Goal: Transaction & Acquisition: Purchase product/service

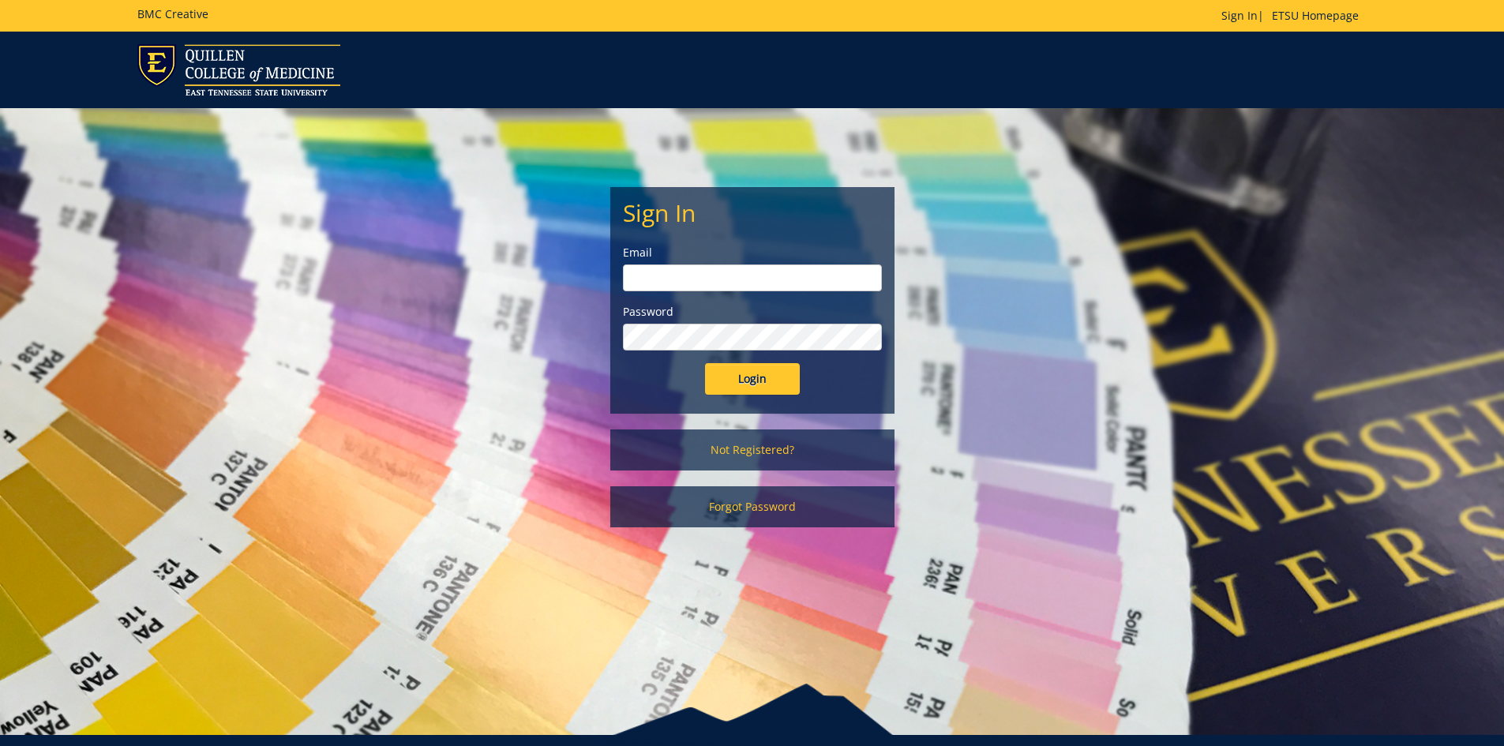
click at [688, 272] on input "email" at bounding box center [752, 277] width 259 height 27
type input "bolest@etsu.edu"
click at [705, 363] on input "Login" at bounding box center [752, 379] width 95 height 32
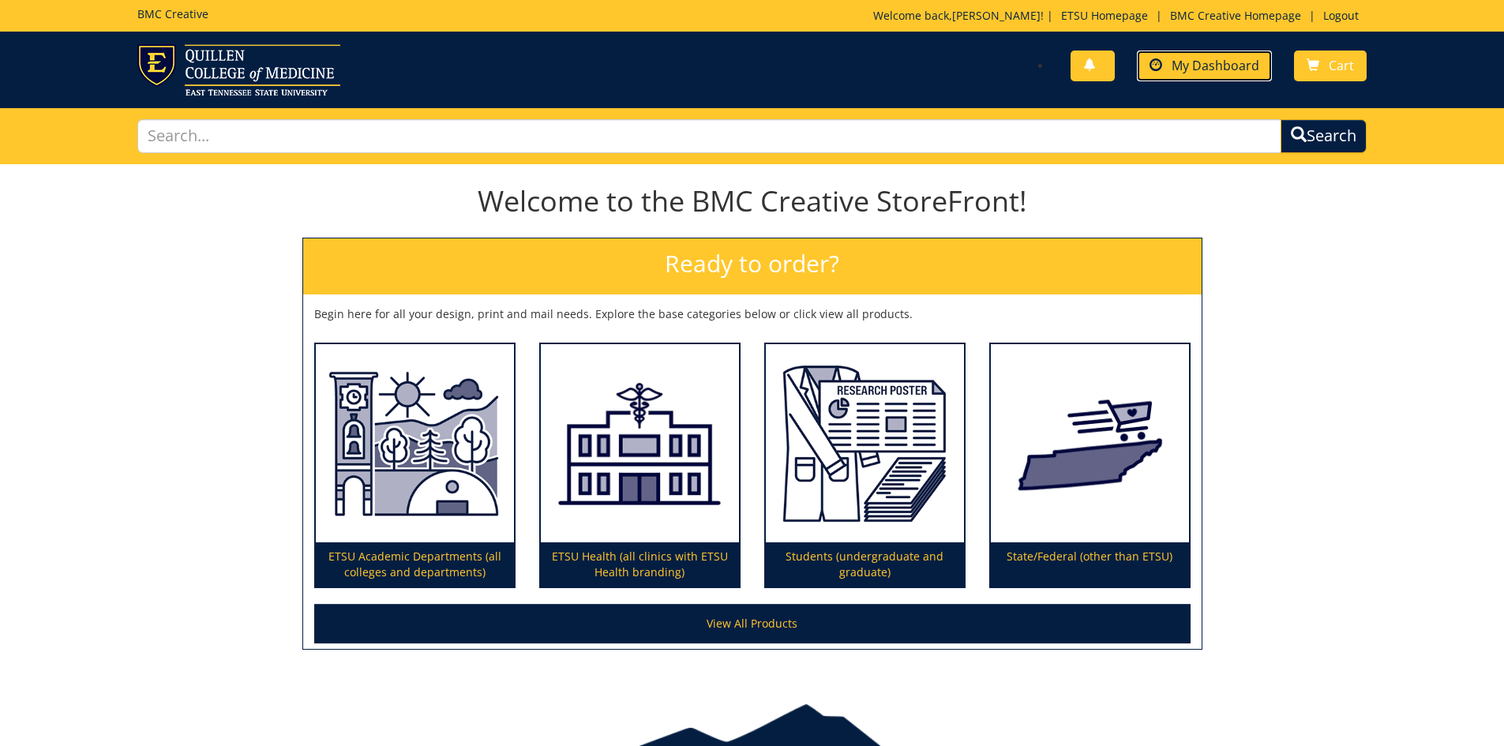
click at [1156, 69] on span at bounding box center [1155, 65] width 13 height 13
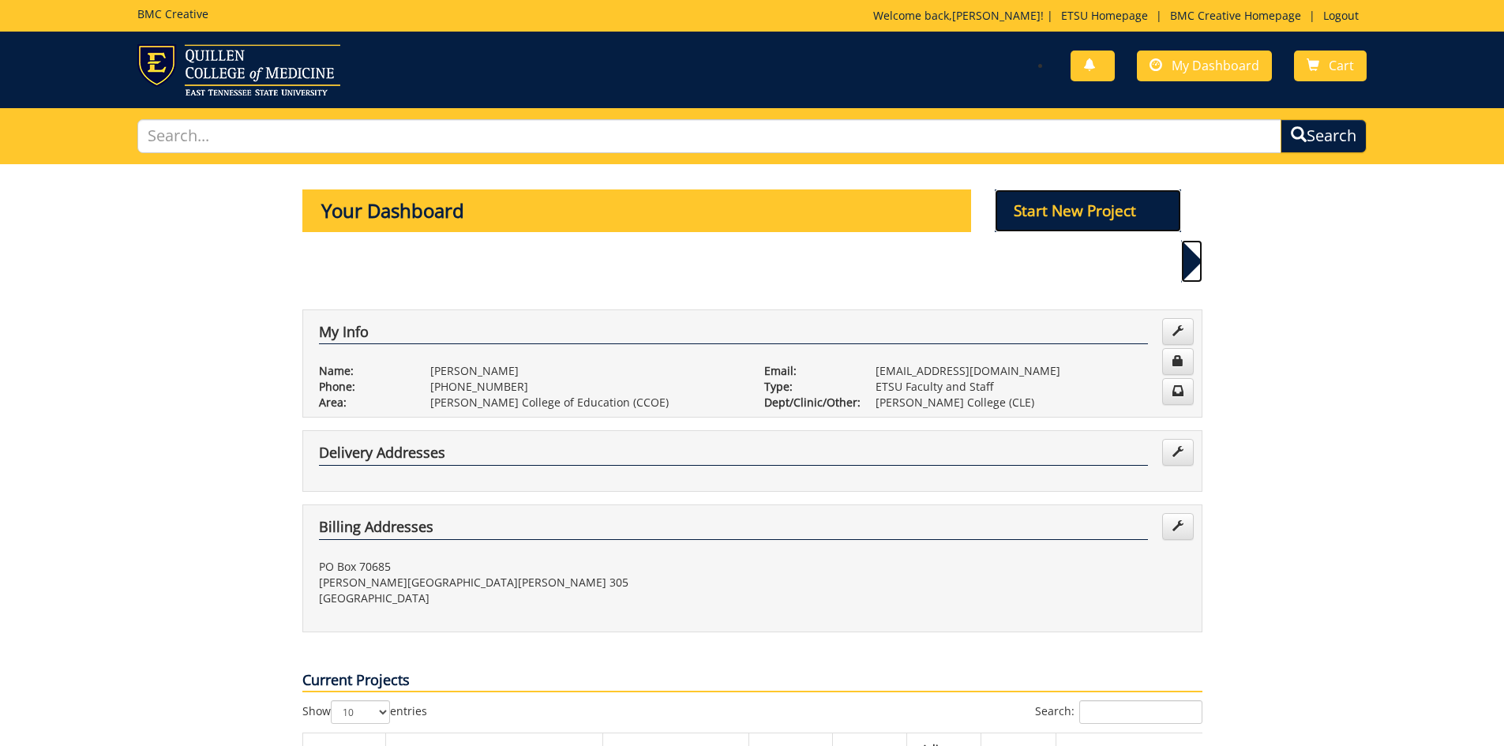
click at [1084, 208] on p "Start New Project" at bounding box center [1088, 210] width 186 height 43
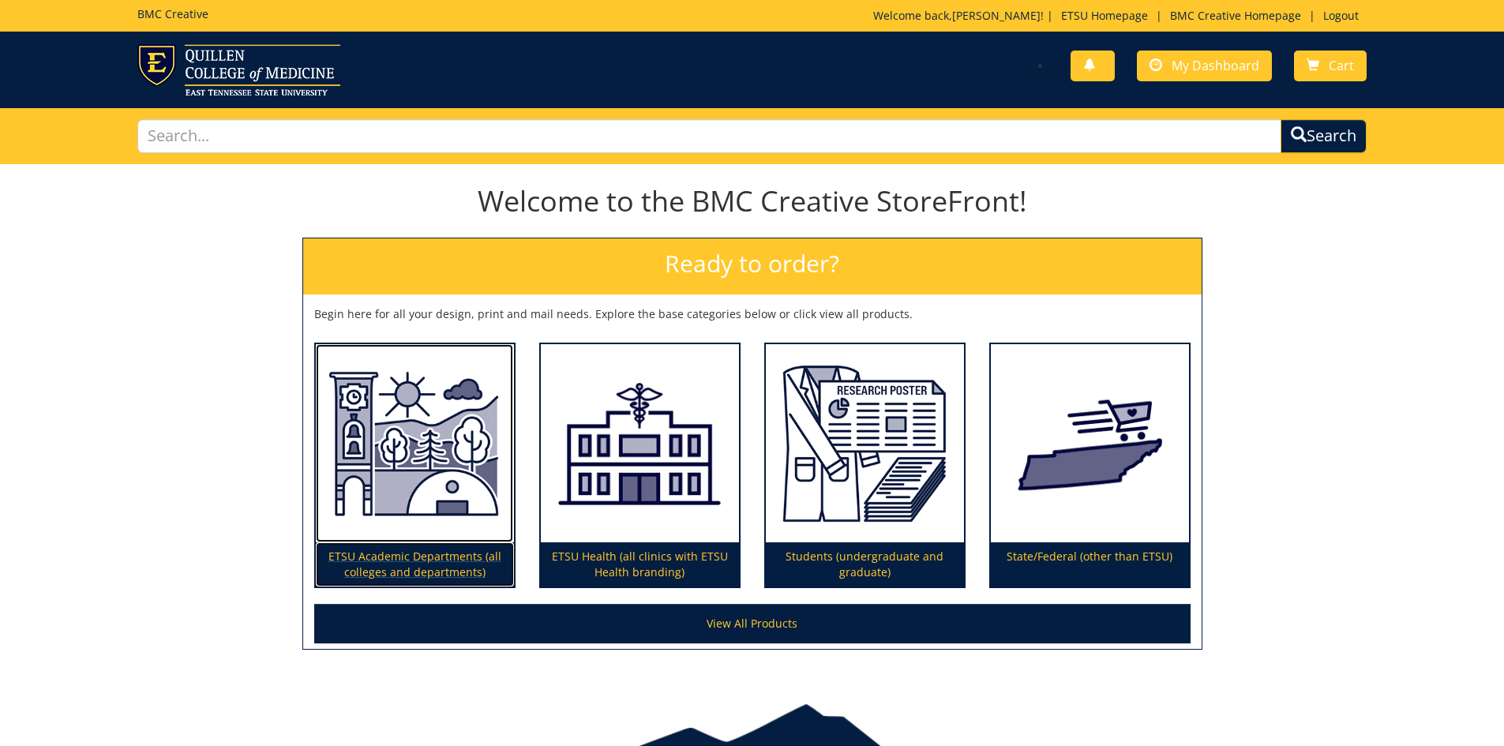
click at [434, 474] on img at bounding box center [415, 443] width 198 height 199
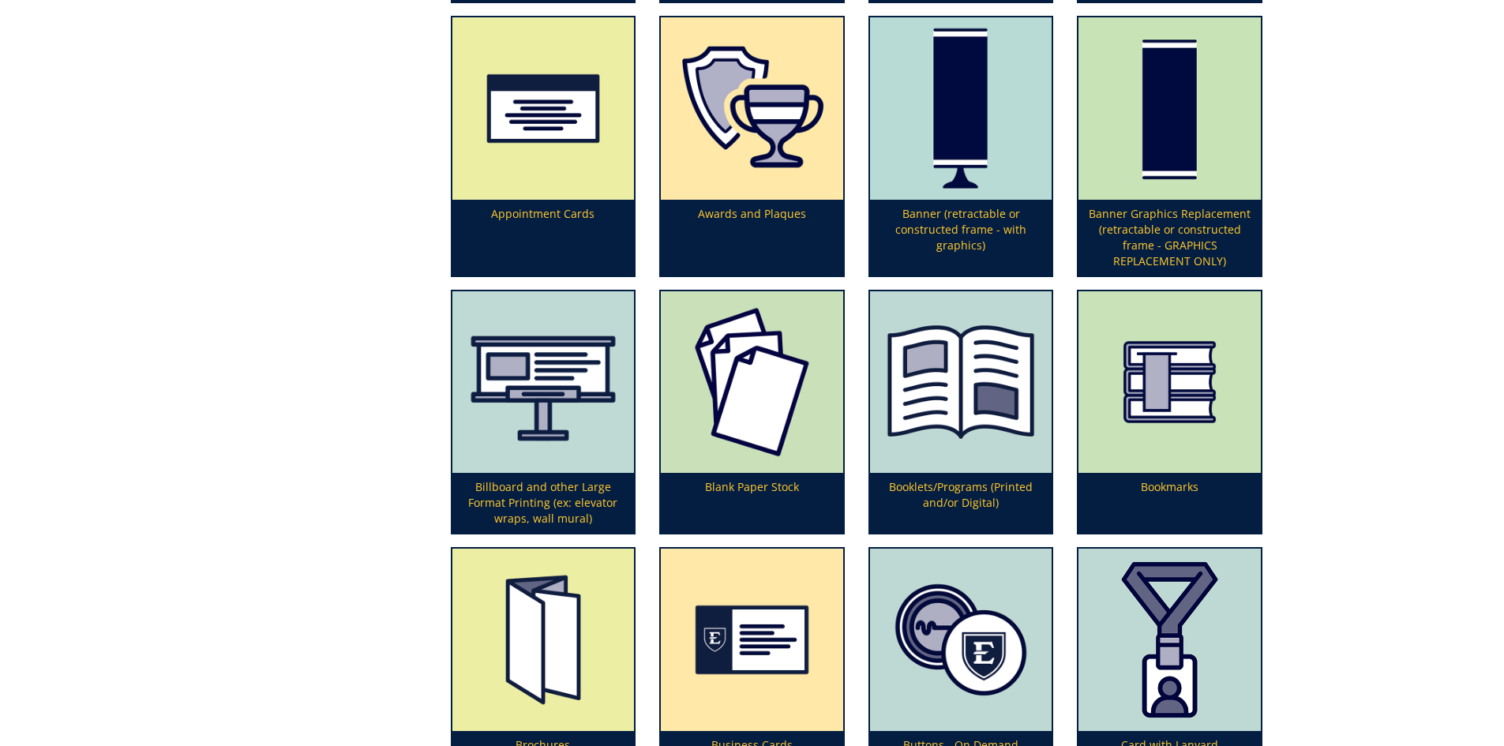
scroll to position [553, 0]
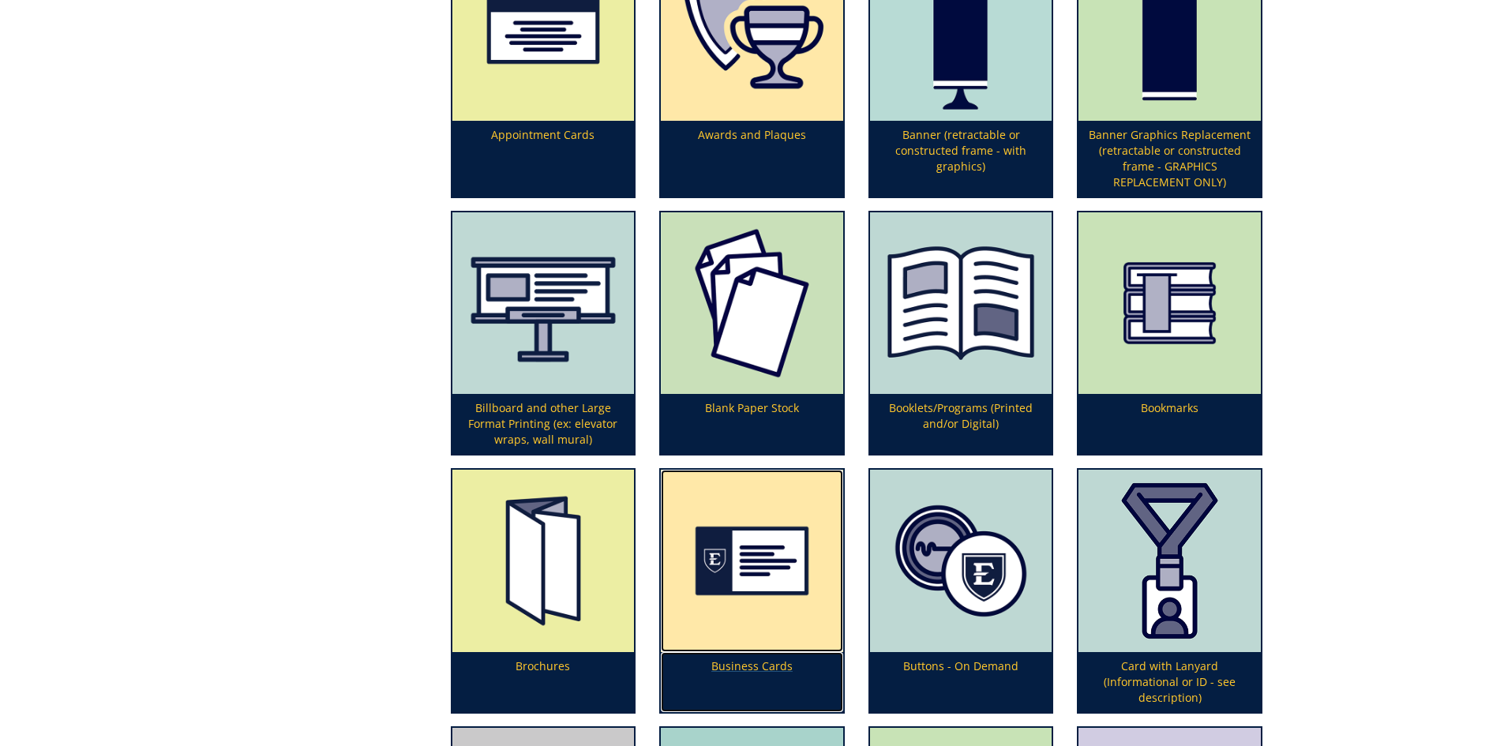
click at [774, 581] on img at bounding box center [752, 561] width 182 height 182
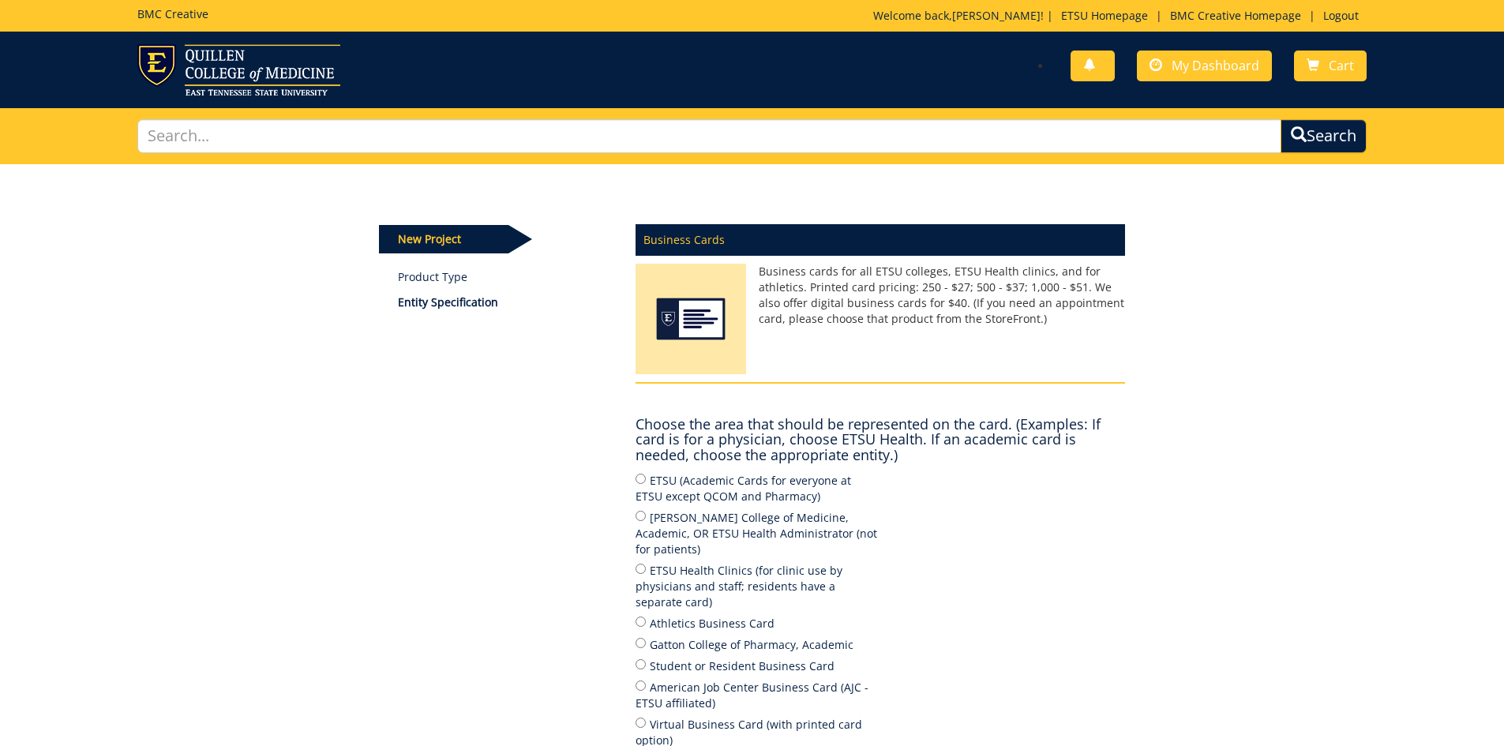
scroll to position [79, 0]
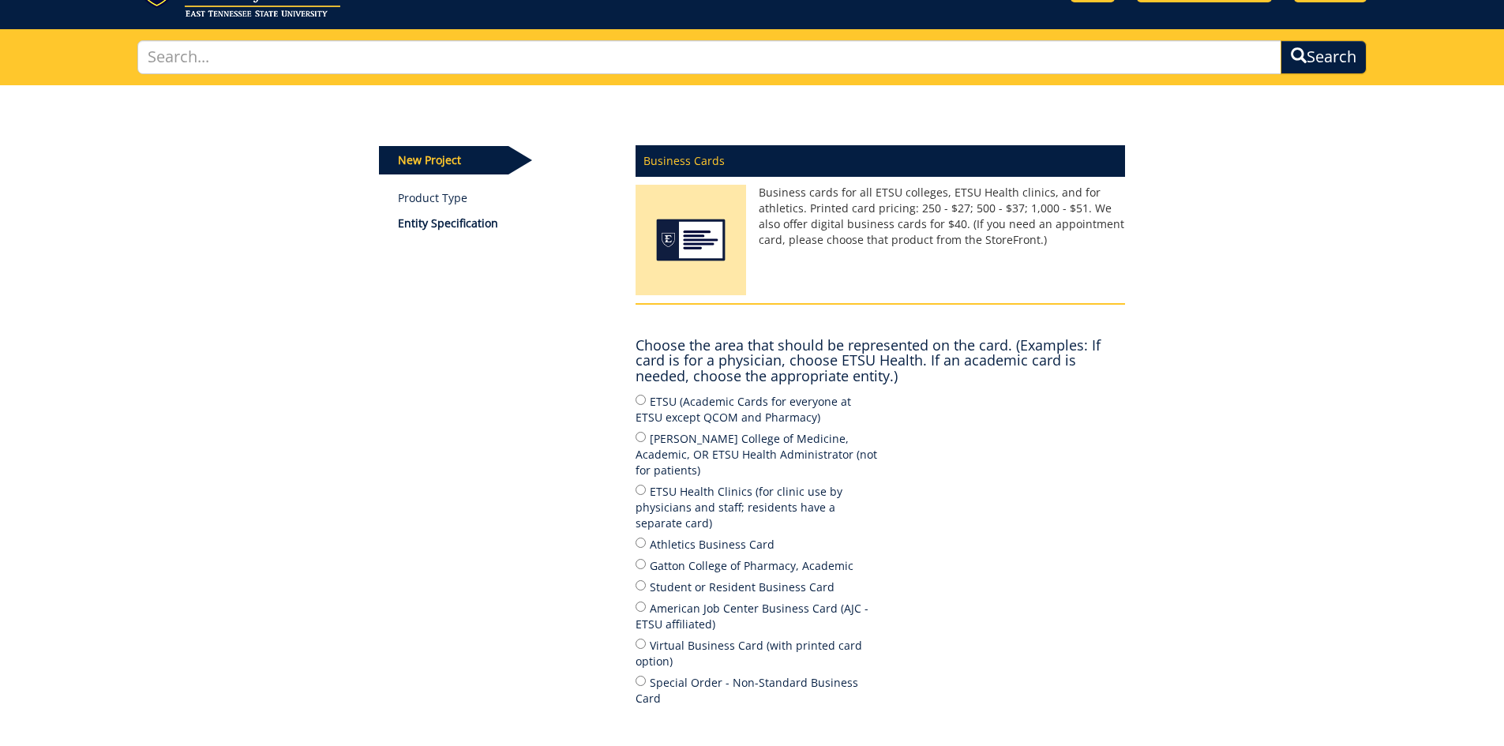
click at [800, 404] on label "ETSU (Academic Cards for everyone at ETSU except QCOM and Pharmacy)" at bounding box center [757, 408] width 245 height 33
click at [646, 404] on input "ETSU (Academic Cards for everyone at ETSU except QCOM and Pharmacy)" at bounding box center [640, 400] width 10 height 10
radio input "true"
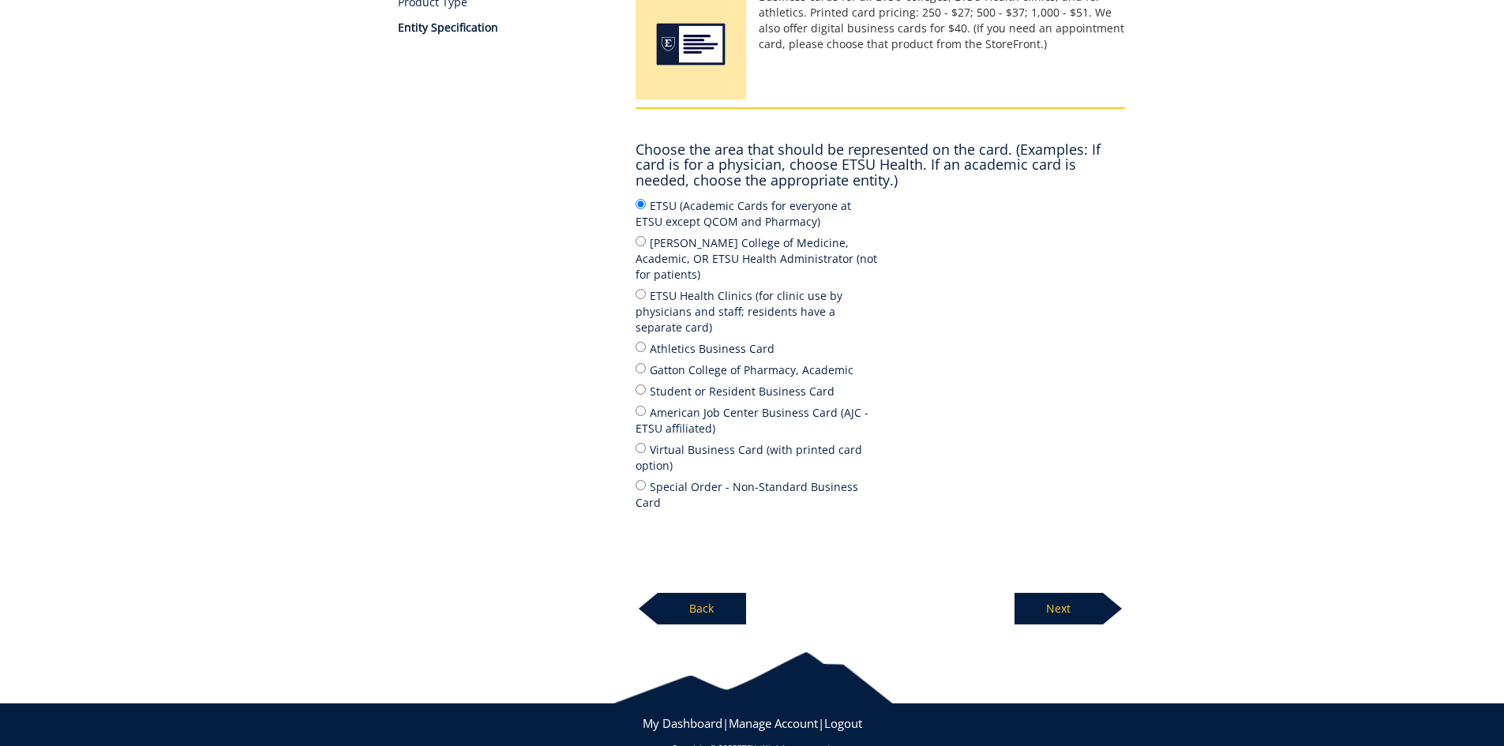
click at [1039, 593] on p "Next" at bounding box center [1058, 609] width 88 height 32
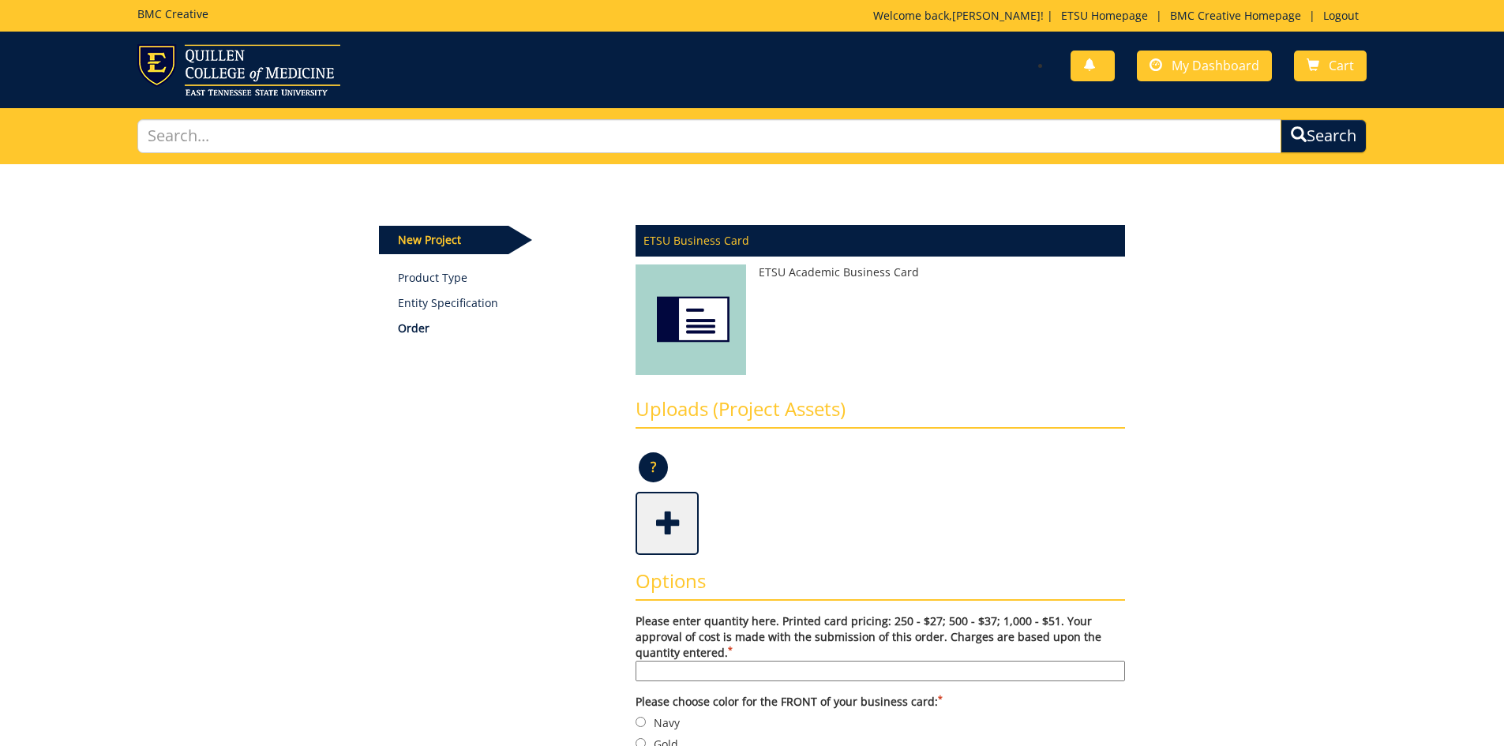
click at [674, 546] on span at bounding box center [668, 521] width 63 height 55
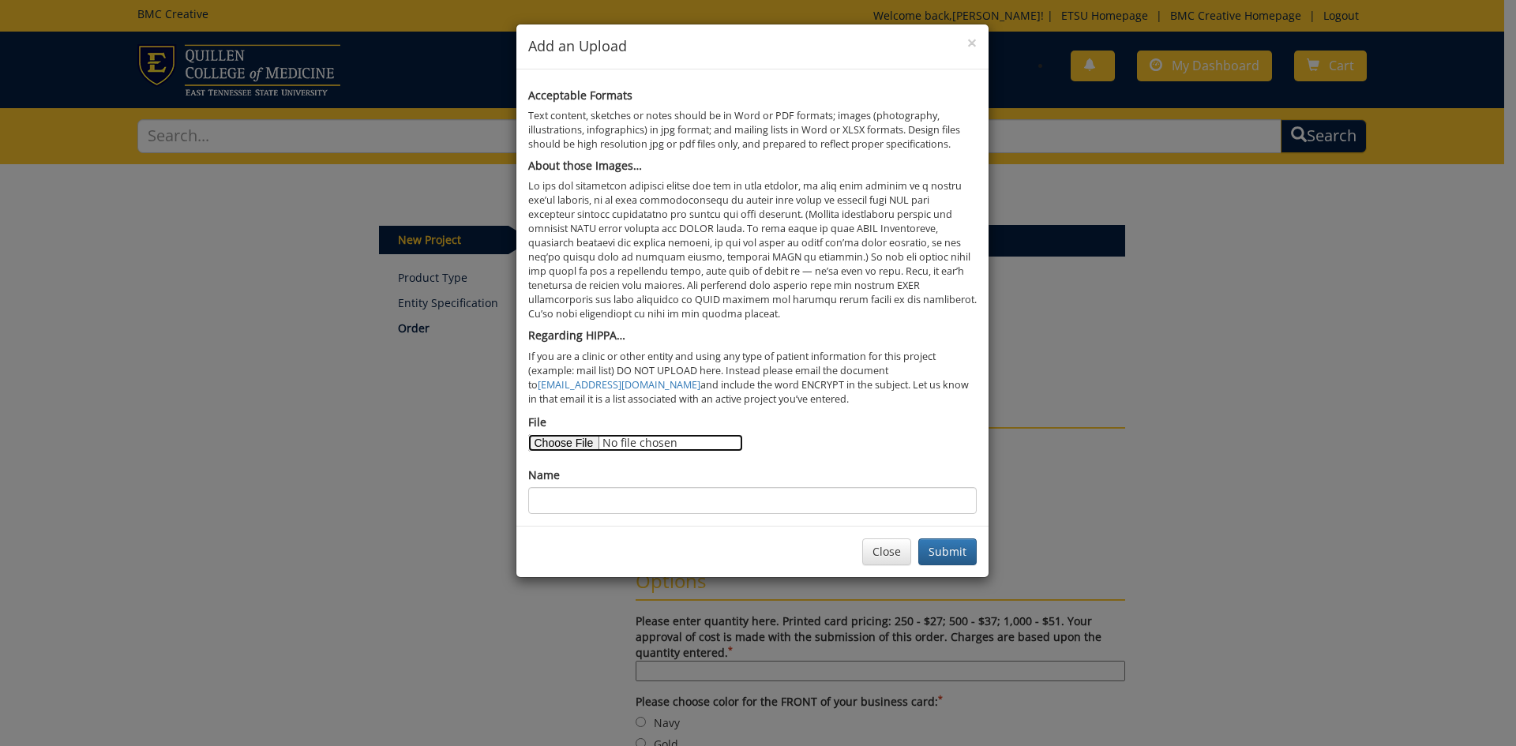
click at [567, 444] on input "File" at bounding box center [635, 442] width 215 height 17
type input "C:\fakepath\Boles_Business Cards - Template.pdf"
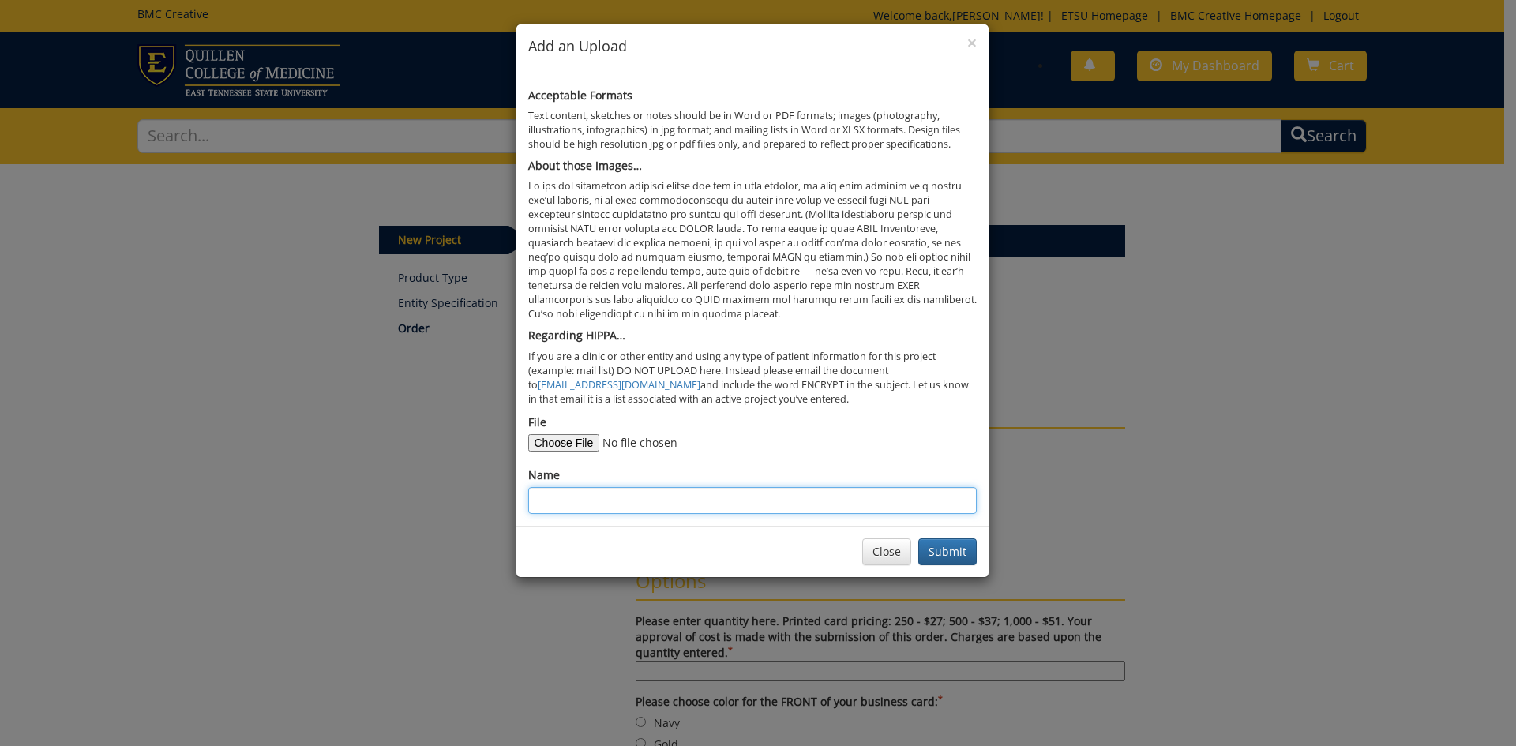
click at [672, 505] on input "Name" at bounding box center [752, 500] width 448 height 27
type input "Taylor Boles"
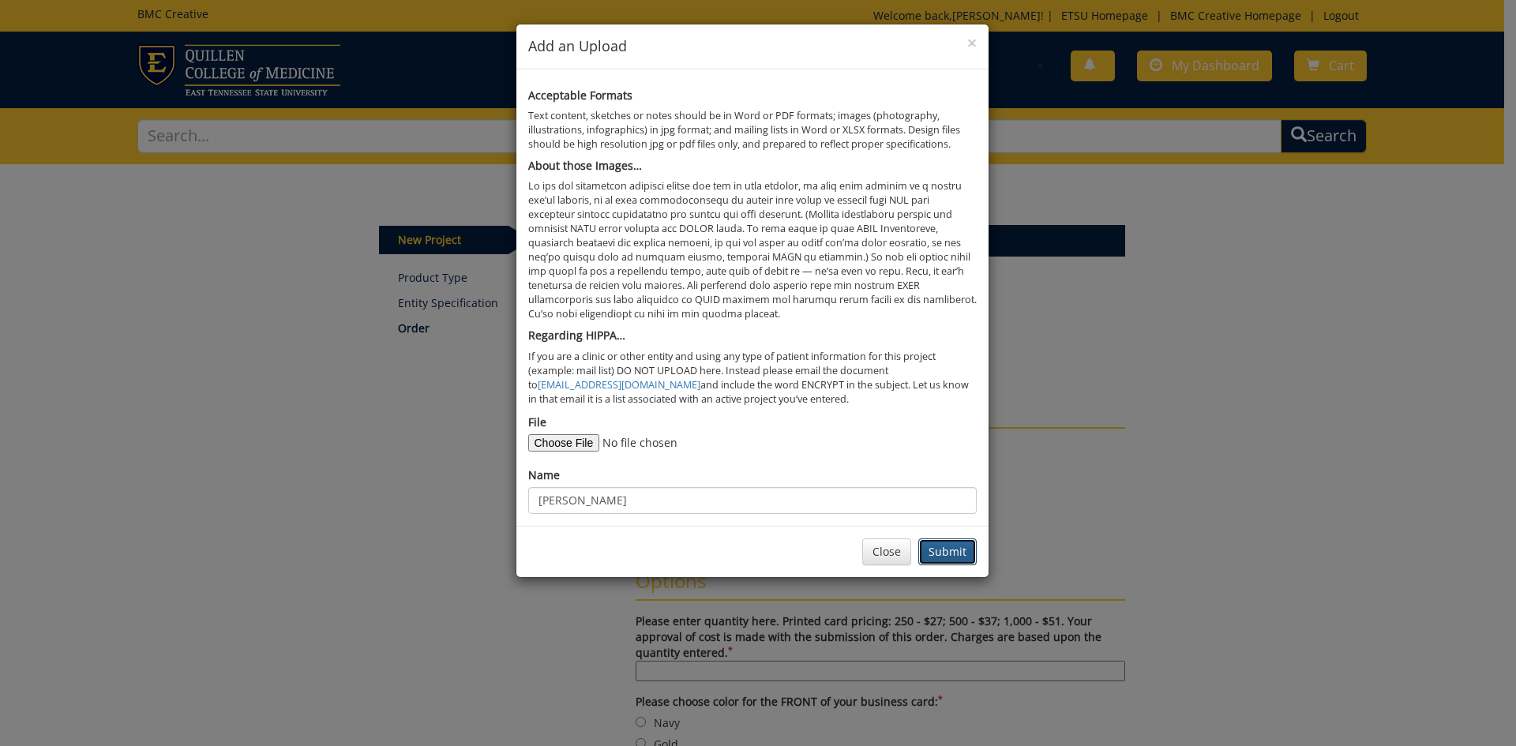
click at [948, 554] on button "Submit" at bounding box center [947, 551] width 58 height 27
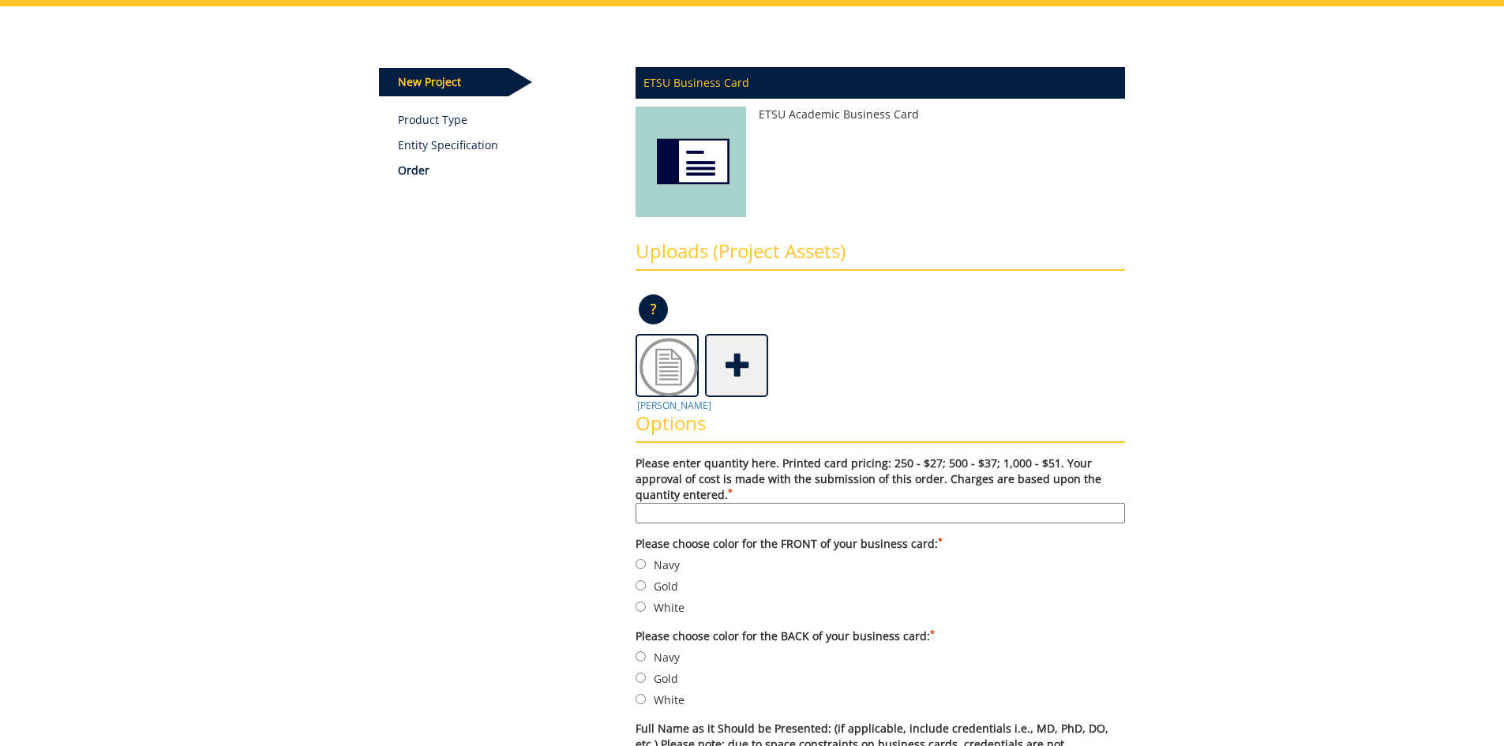
scroll to position [237, 0]
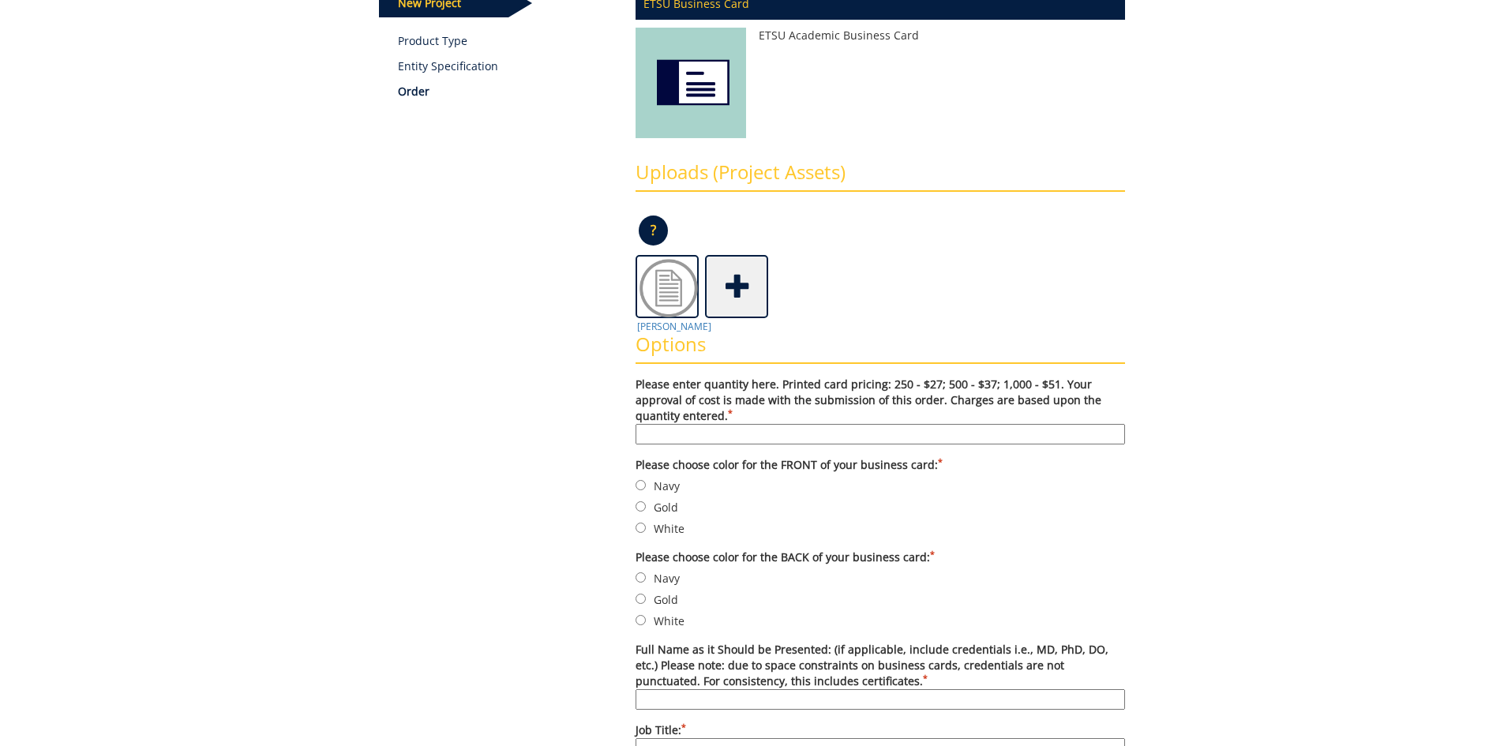
click at [782, 436] on input "Please enter quantity here. Printed card pricing: 250 - $27; 500 - $37; 1,000 -…" at bounding box center [879, 434] width 489 height 21
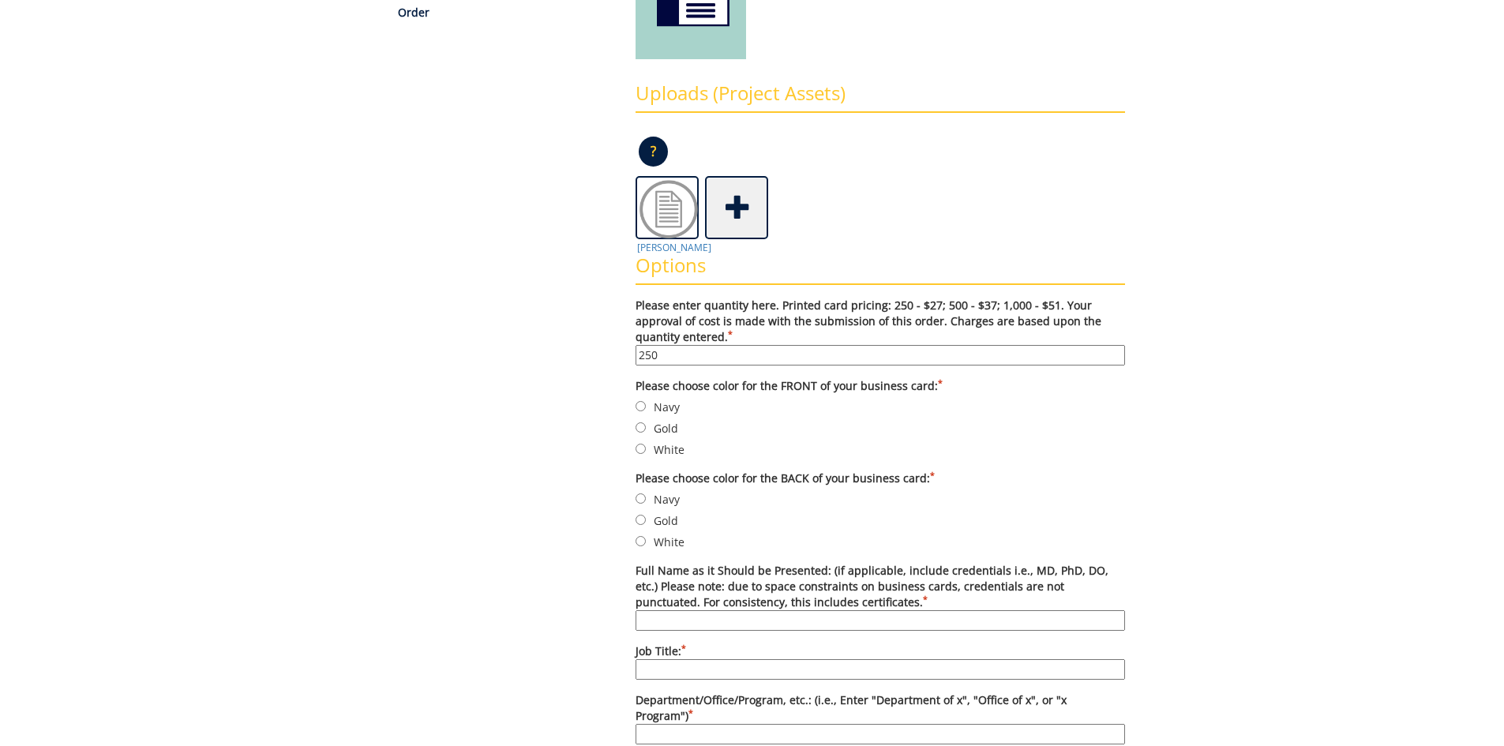
type input "250"
click at [669, 406] on label "Navy" at bounding box center [879, 406] width 489 height 17
click at [646, 406] on input "Navy" at bounding box center [640, 406] width 10 height 10
radio input "true"
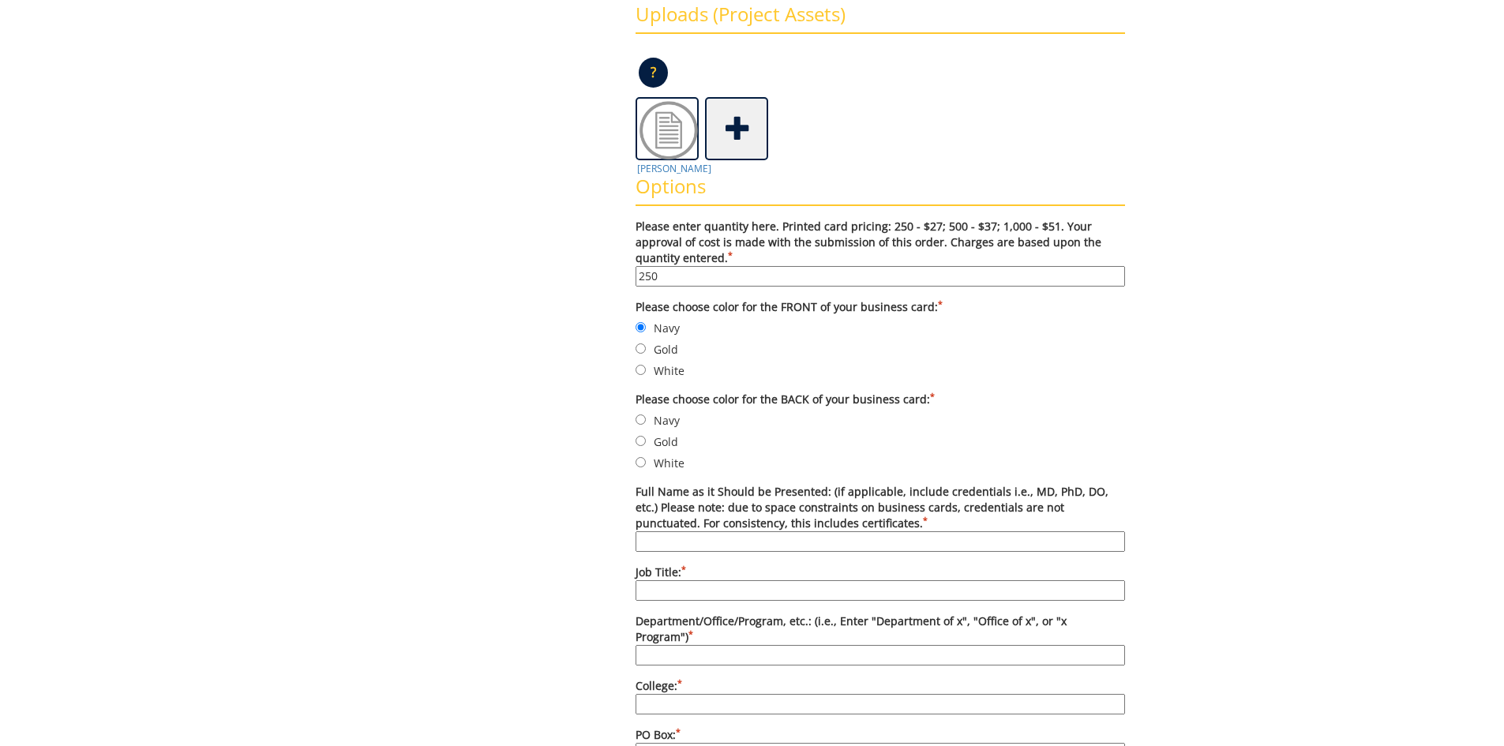
click at [668, 424] on label "Navy" at bounding box center [879, 419] width 489 height 17
click at [646, 424] on input "Navy" at bounding box center [640, 419] width 10 height 10
radio input "true"
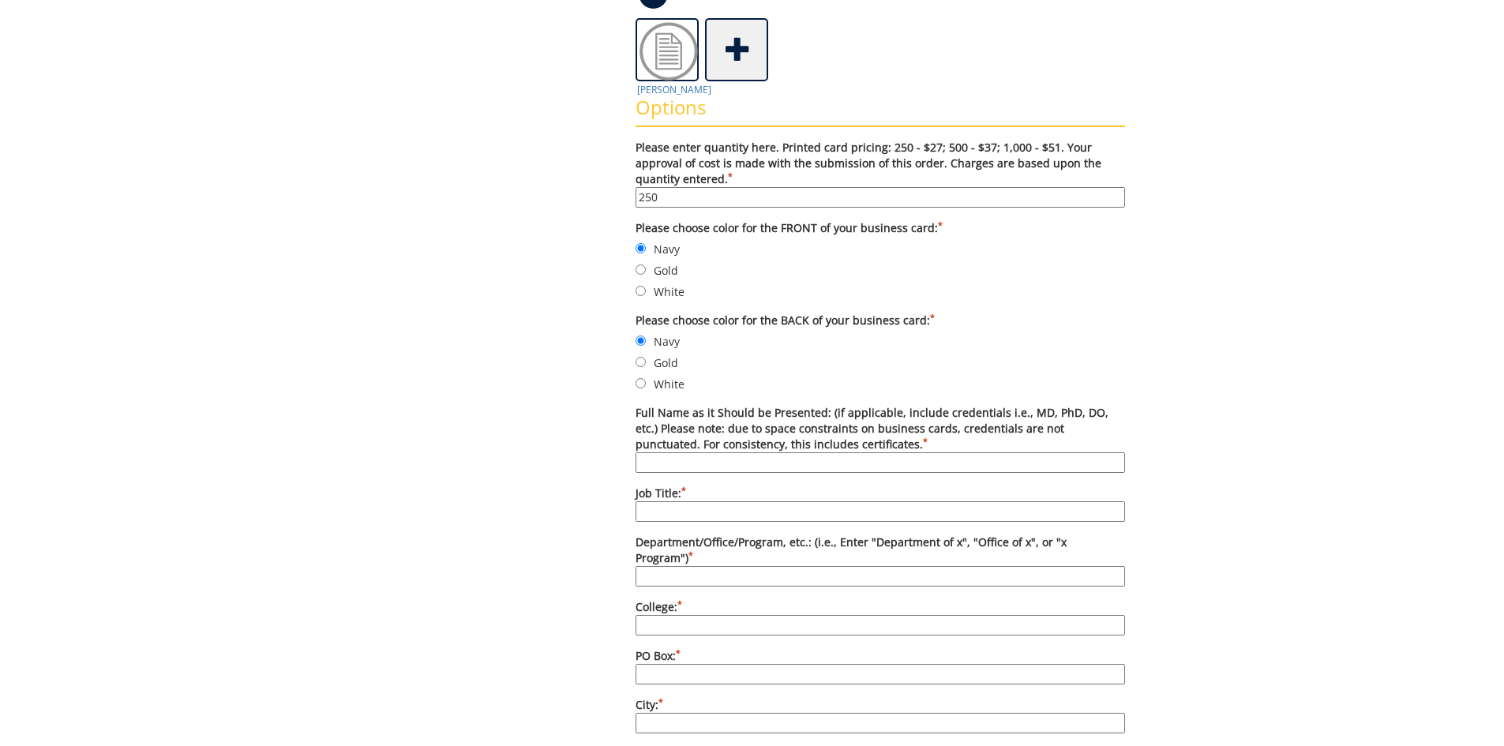
click at [793, 462] on input "Full Name as it Should be Presented: (if applicable, include credentials i.e., …" at bounding box center [879, 462] width 489 height 21
type input "[PERSON_NAME]"
click at [699, 508] on input "Job Title: *" at bounding box center [879, 511] width 489 height 21
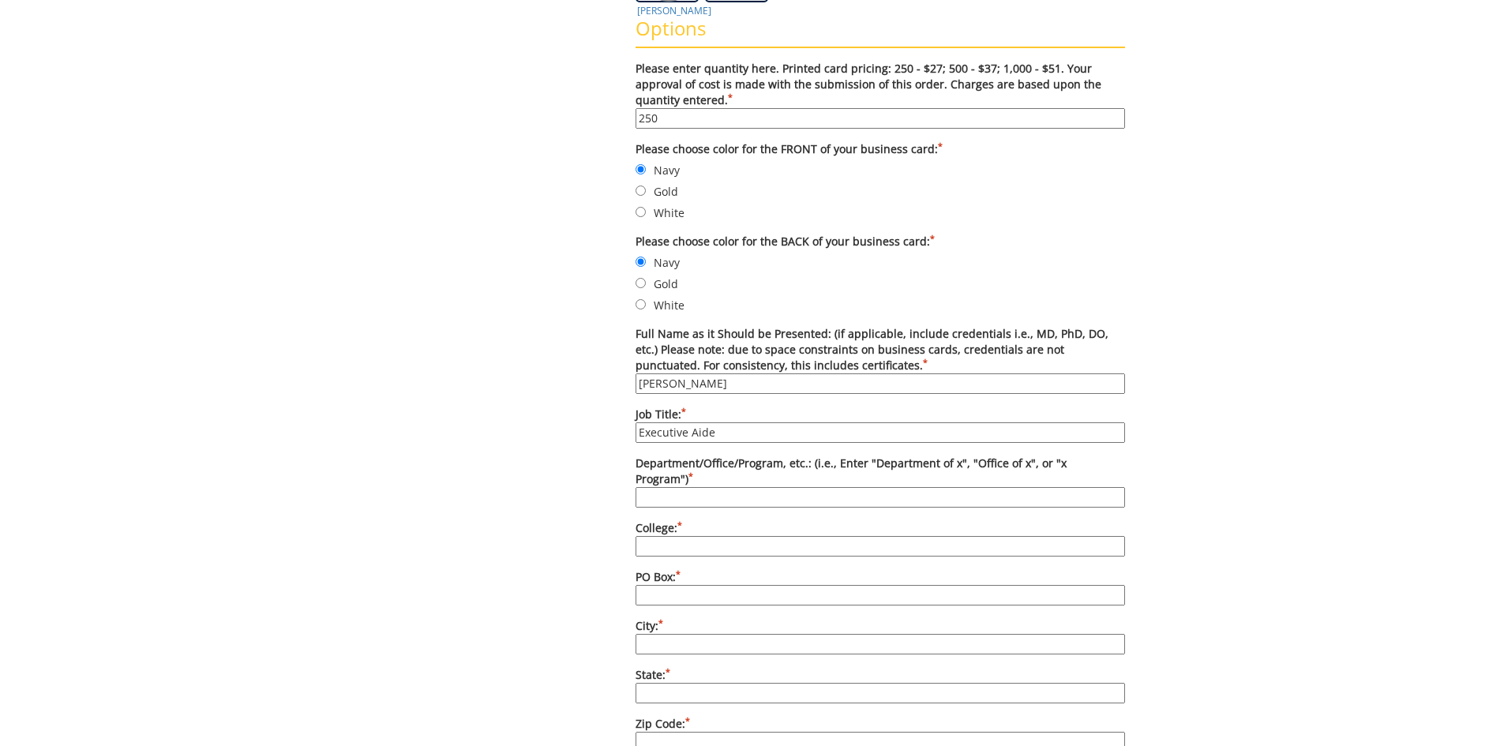
type input "Executive Aide"
click at [706, 487] on input "Department/Office/Program, etc.: (i.e., Enter "Department of x", "Office of x",…" at bounding box center [879, 497] width 489 height 21
click at [741, 487] on input "Department/Office/Program, etc.: (i.e., Enter "Department of x", "Office of x",…" at bounding box center [879, 497] width 489 height 21
paste input "Office of Educator Preparation"
type input "Office of Educator Preparation"
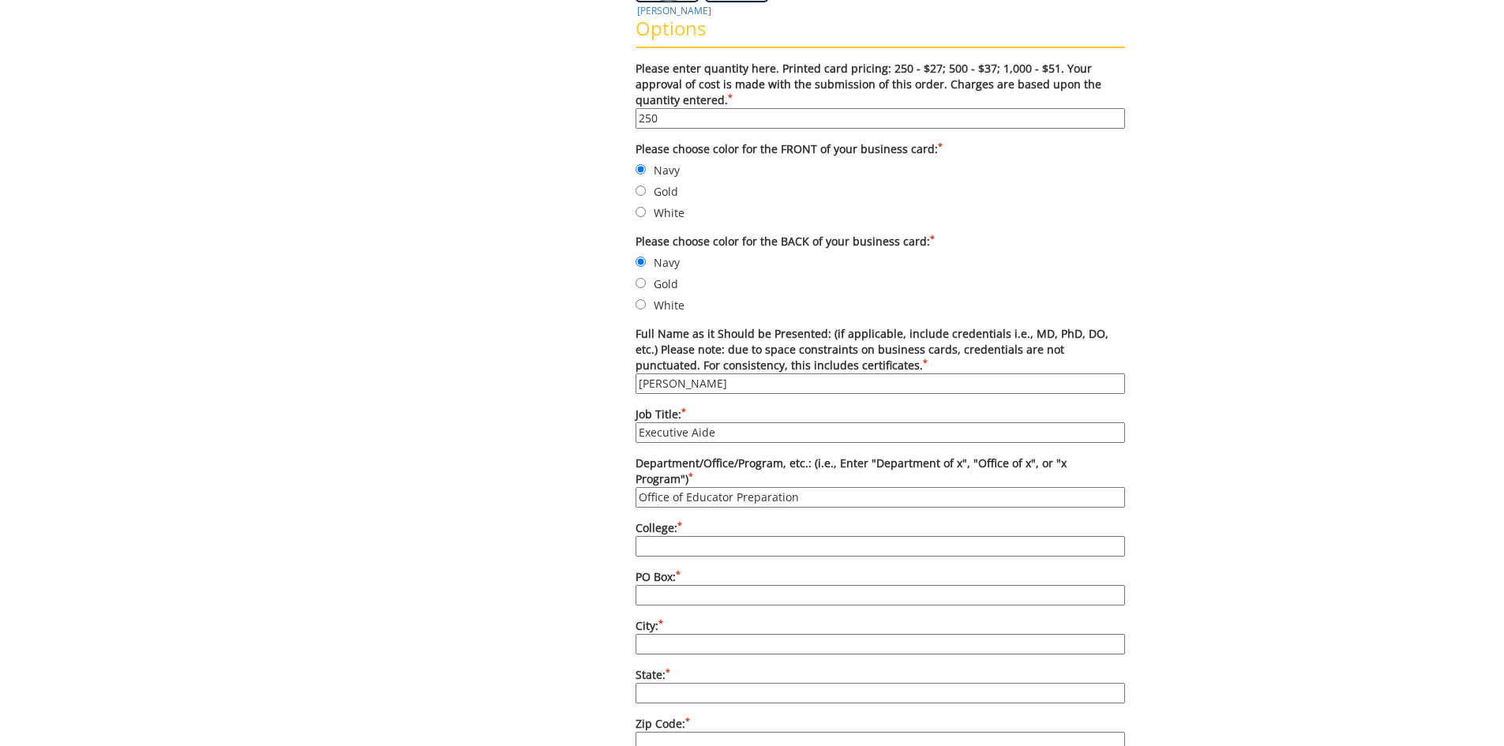
click at [765, 536] on input "College: *" at bounding box center [879, 546] width 489 height 21
paste input "[PERSON_NAME] College of Education & Human Development"
type input "[PERSON_NAME] College of Education & Human Development"
click at [954, 585] on input "PO Box: *" at bounding box center [879, 595] width 489 height 21
paste input "PO Box 70685"
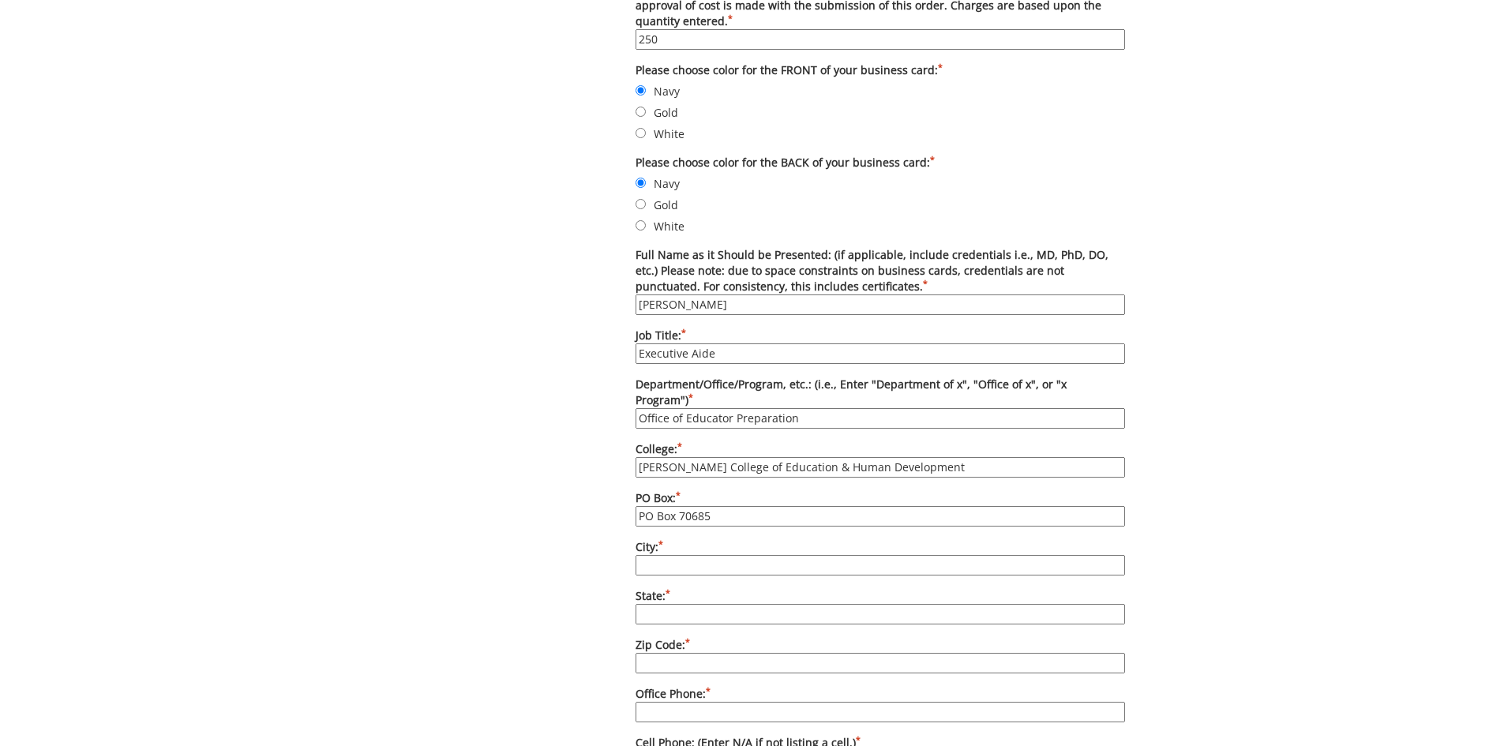
scroll to position [710, 0]
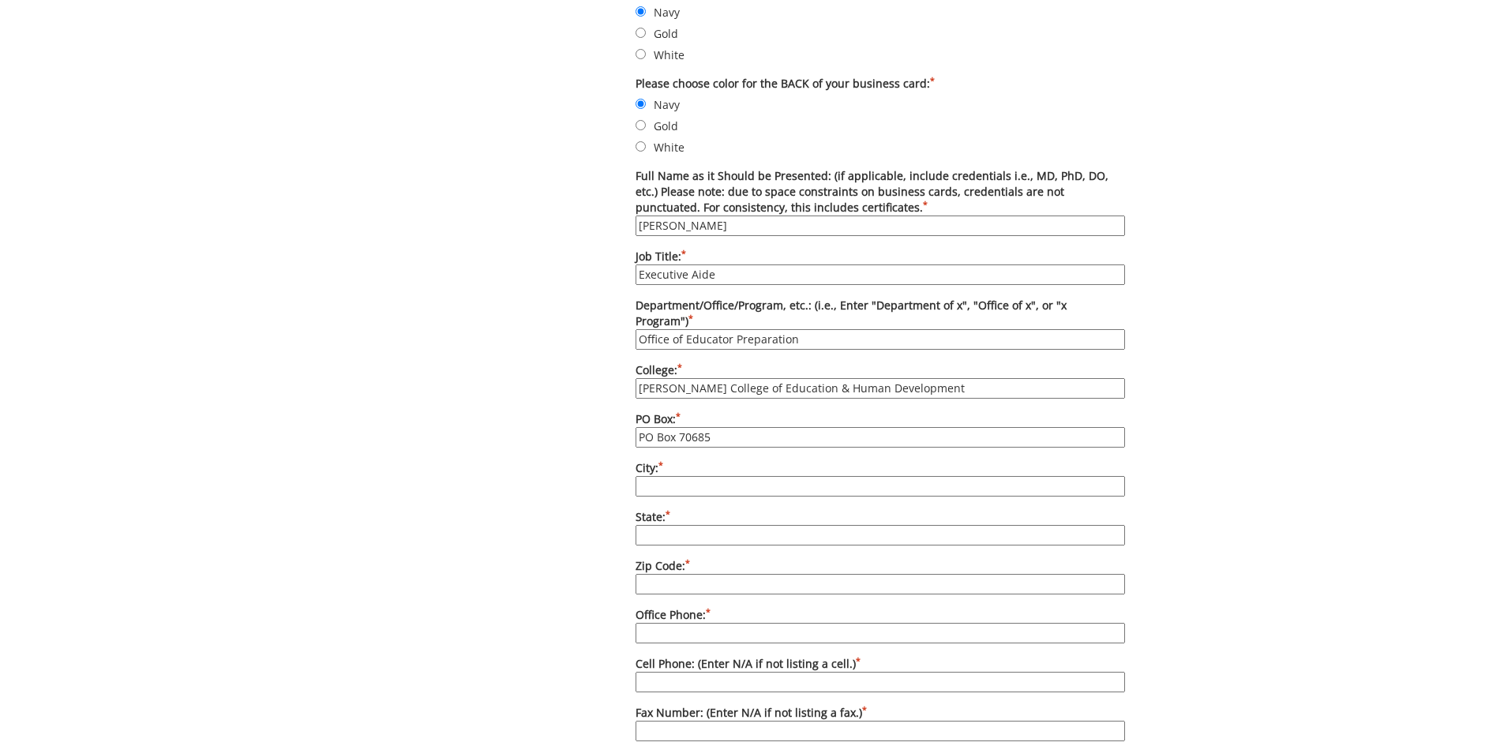
type input "PO Box 70685"
click at [813, 476] on input "City: *" at bounding box center [879, 486] width 489 height 21
type input "[GEOGRAPHIC_DATA]"
click at [864, 525] on input "State: *" at bounding box center [879, 535] width 489 height 21
type input "TN"
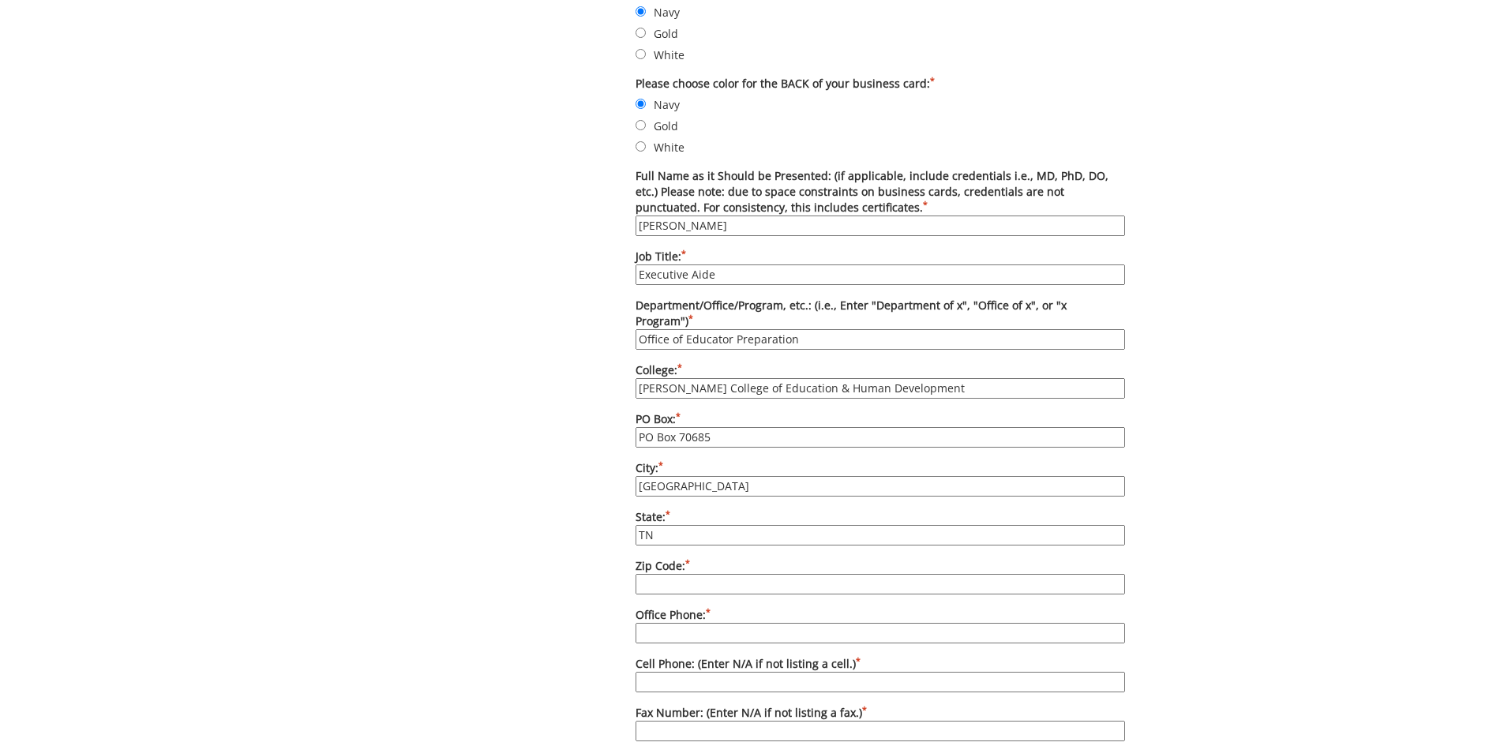
click at [860, 574] on input "Zip Code: *" at bounding box center [879, 584] width 489 height 21
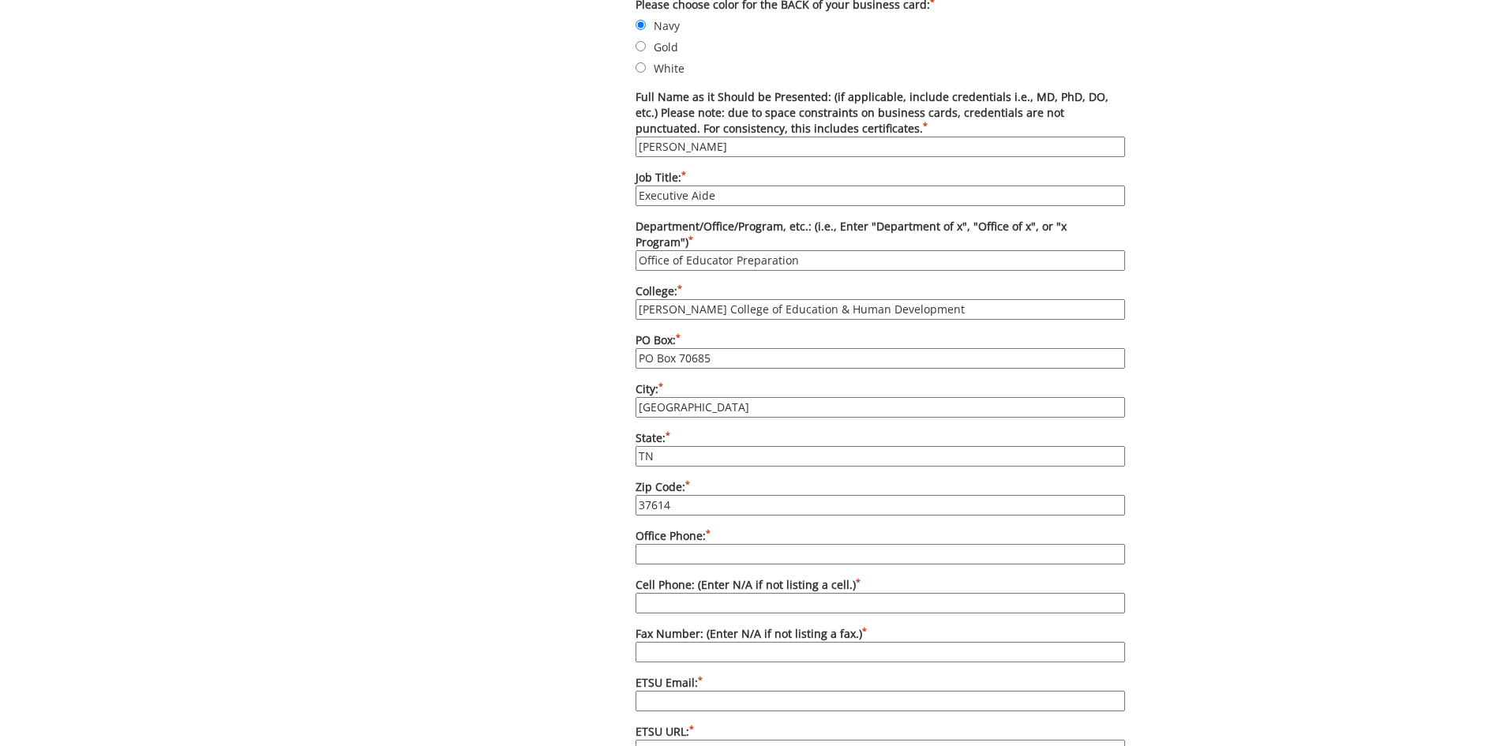
type input "37614"
click at [794, 544] on input "Office Phone: *" at bounding box center [879, 554] width 489 height 21
click at [774, 544] on input "Office Phone: *" at bounding box center [879, 554] width 489 height 21
paste input "[PHONE_NUMBER]"
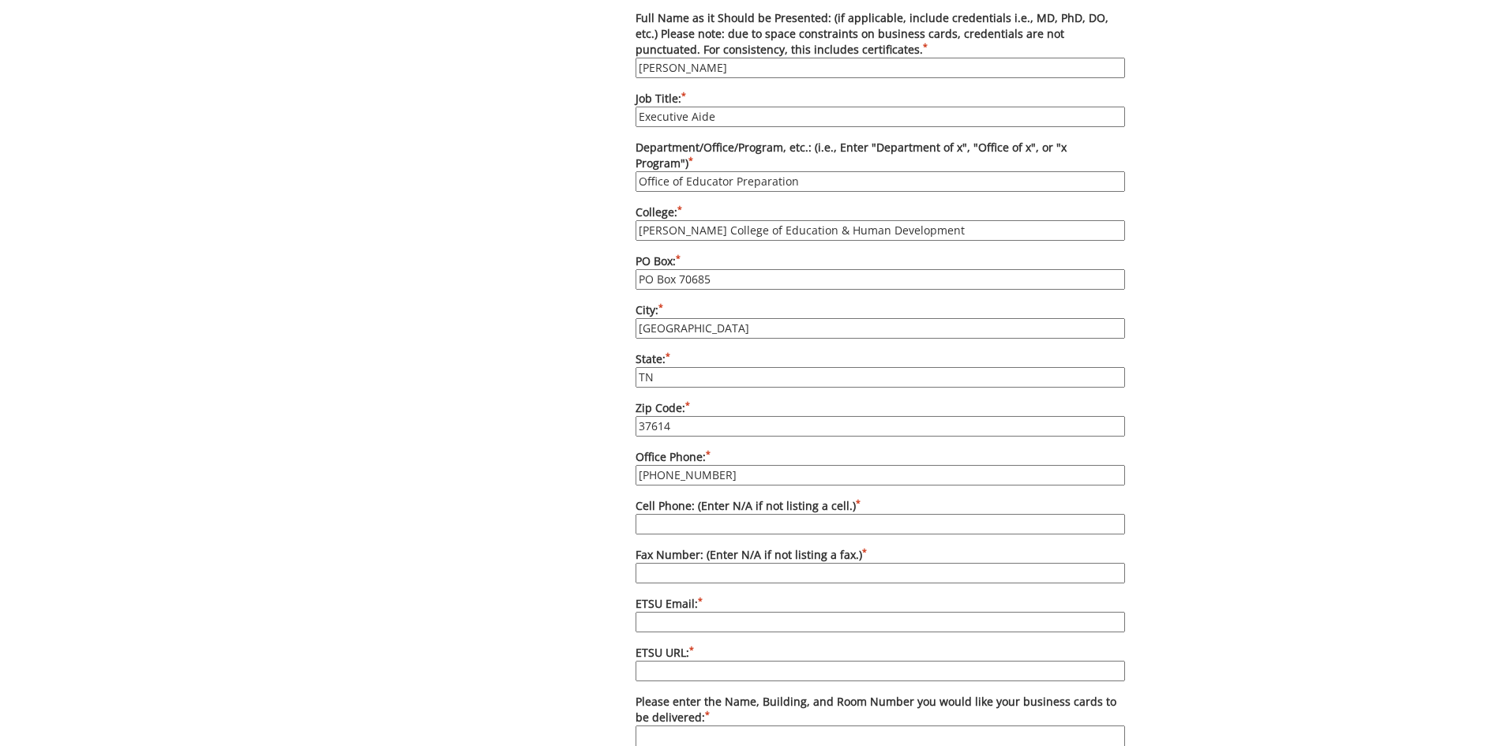
type input "[PHONE_NUMBER]"
click at [755, 514] on input "Cell Phone: (Enter N/A if not listing a cell.) *" at bounding box center [879, 524] width 489 height 21
type input "N/A"
click at [766, 563] on input "Fax Number: (Enter N/A if not listing a fax.) *" at bounding box center [879, 573] width 489 height 21
type input "N/A"
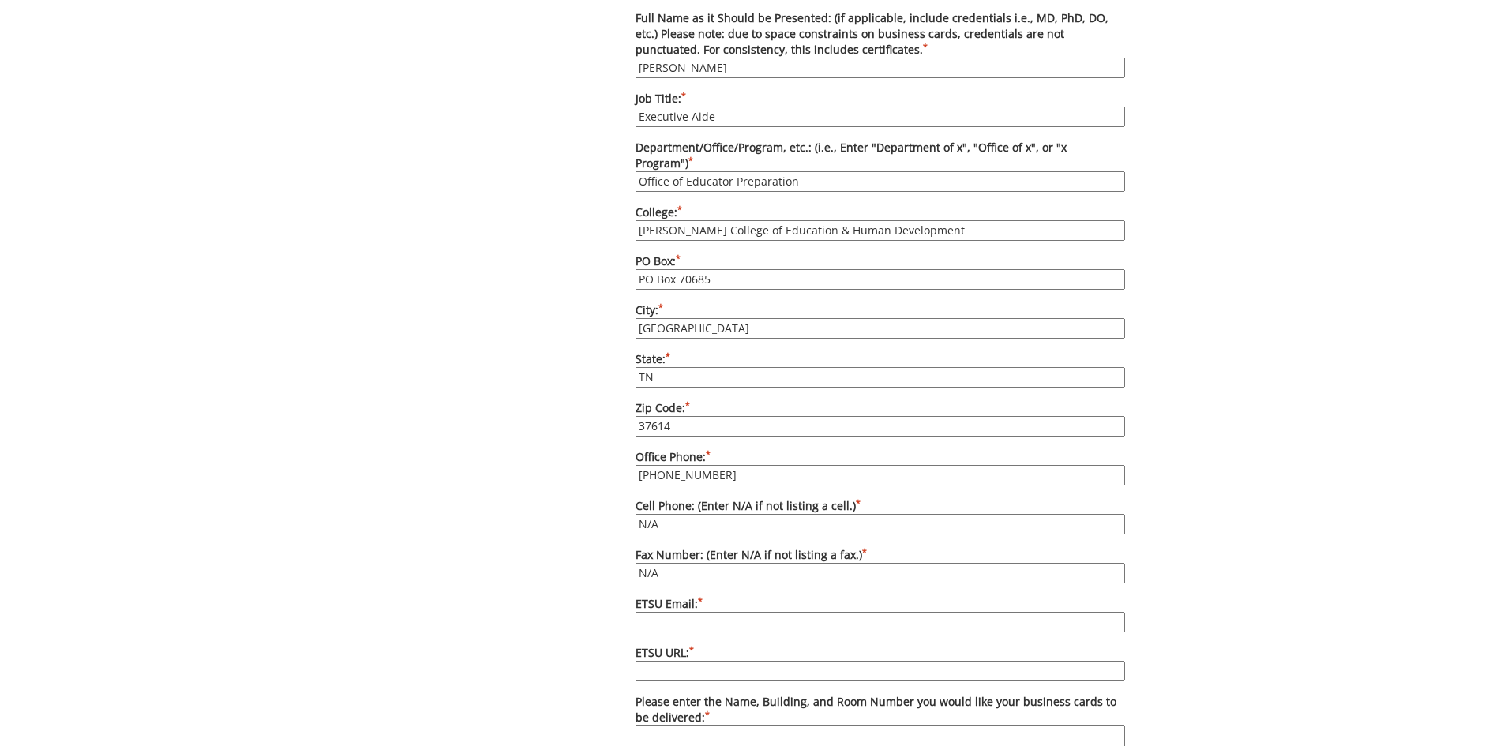
click at [771, 612] on input "ETSU Email: *" at bounding box center [879, 622] width 489 height 21
type input "[EMAIL_ADDRESS][DOMAIN_NAME]"
click at [766, 661] on input "ETSU URL: *" at bounding box center [879, 671] width 489 height 21
click at [665, 661] on input "ETSU URL: *" at bounding box center [879, 671] width 489 height 21
paste input "[DOMAIN_NAME][URL][PERSON_NAME]"
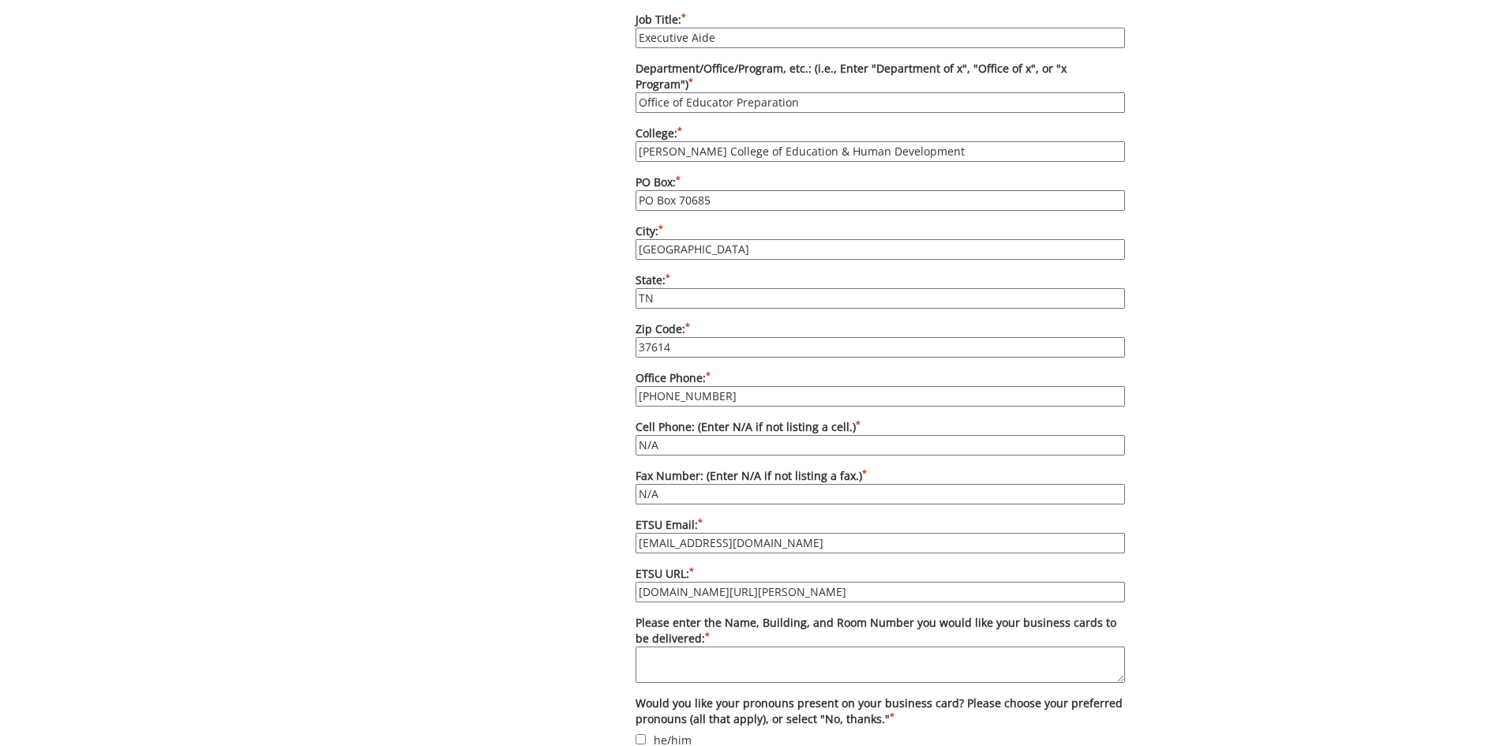
scroll to position [1026, 0]
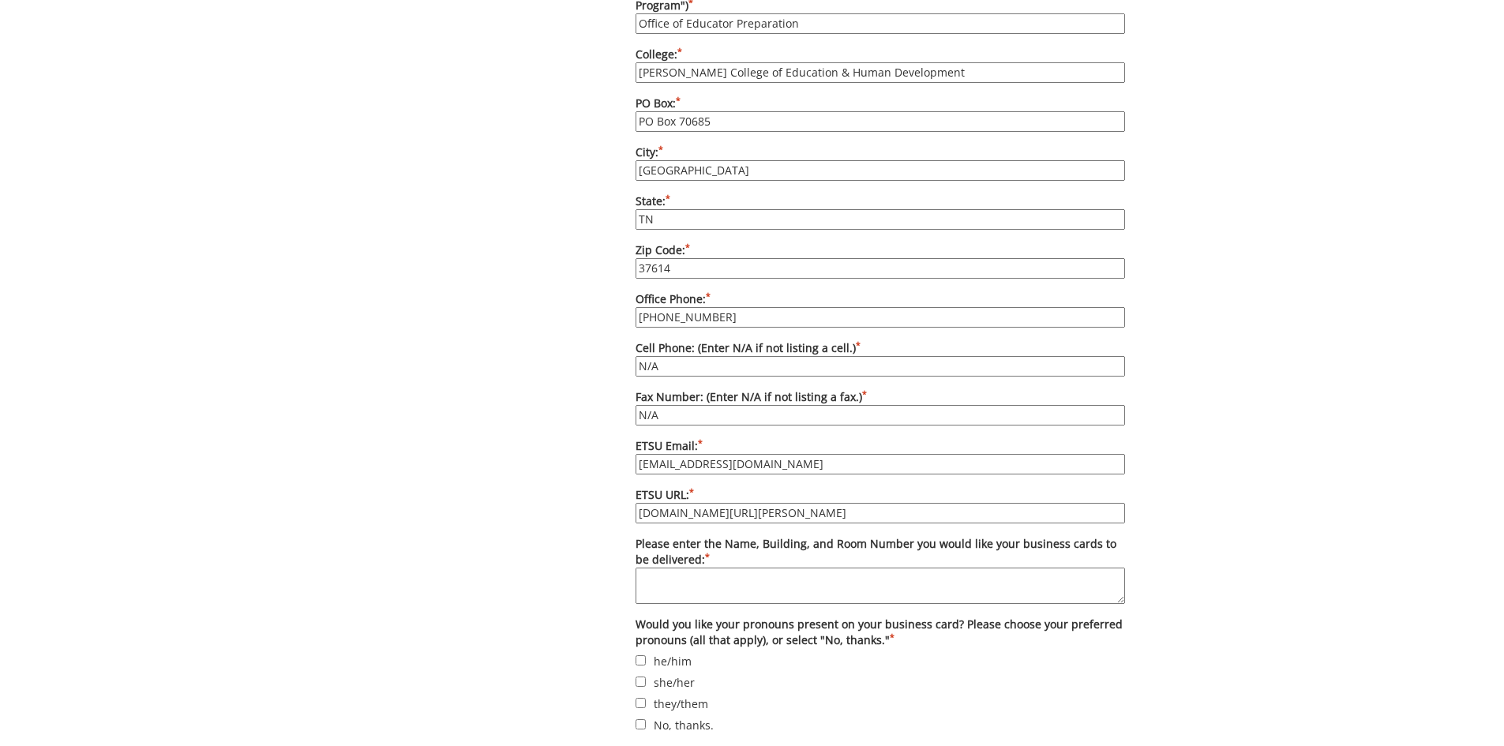
type input "[DOMAIN_NAME][URL][PERSON_NAME]"
click at [720, 568] on textarea "Please enter the Name, Building, and Room Number you would like your business c…" at bounding box center [879, 586] width 489 height 36
click at [725, 568] on textarea "Warf-Pickel Hall 305" at bounding box center [879, 586] width 489 height 36
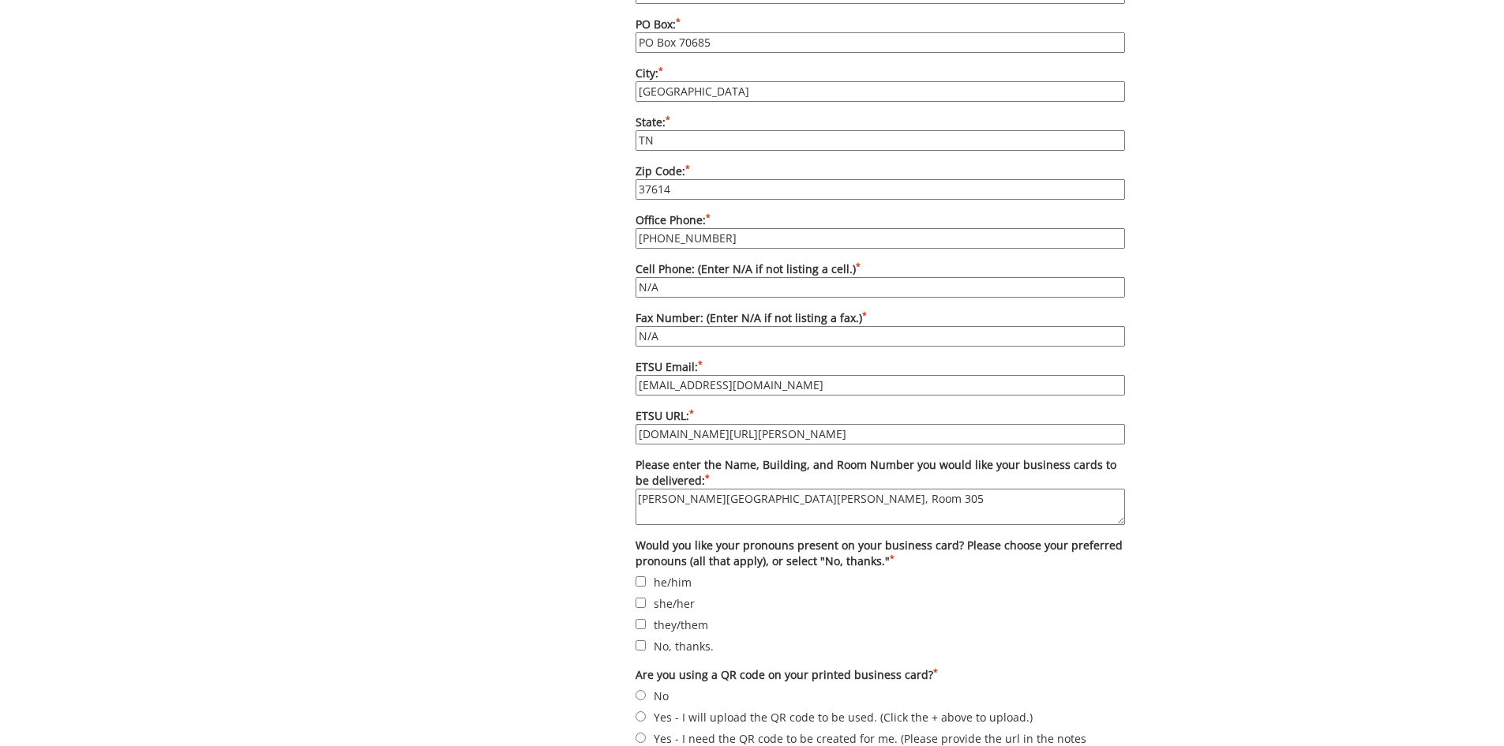
scroll to position [1184, 0]
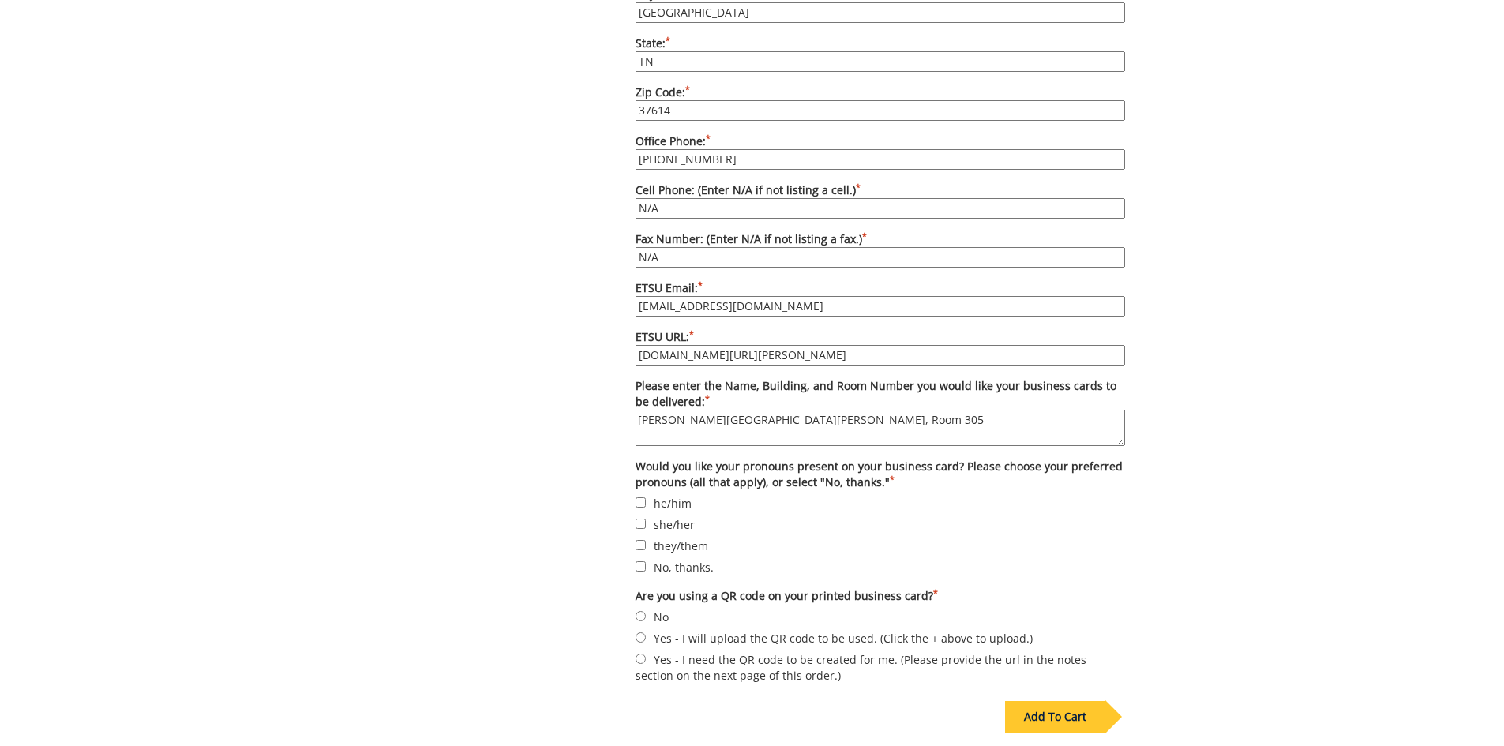
type textarea "[PERSON_NAME][GEOGRAPHIC_DATA][PERSON_NAME], Room 305"
click at [661, 515] on label "she/her" at bounding box center [879, 523] width 489 height 17
click at [646, 519] on input "she/her" at bounding box center [640, 524] width 10 height 10
checkbox input "true"
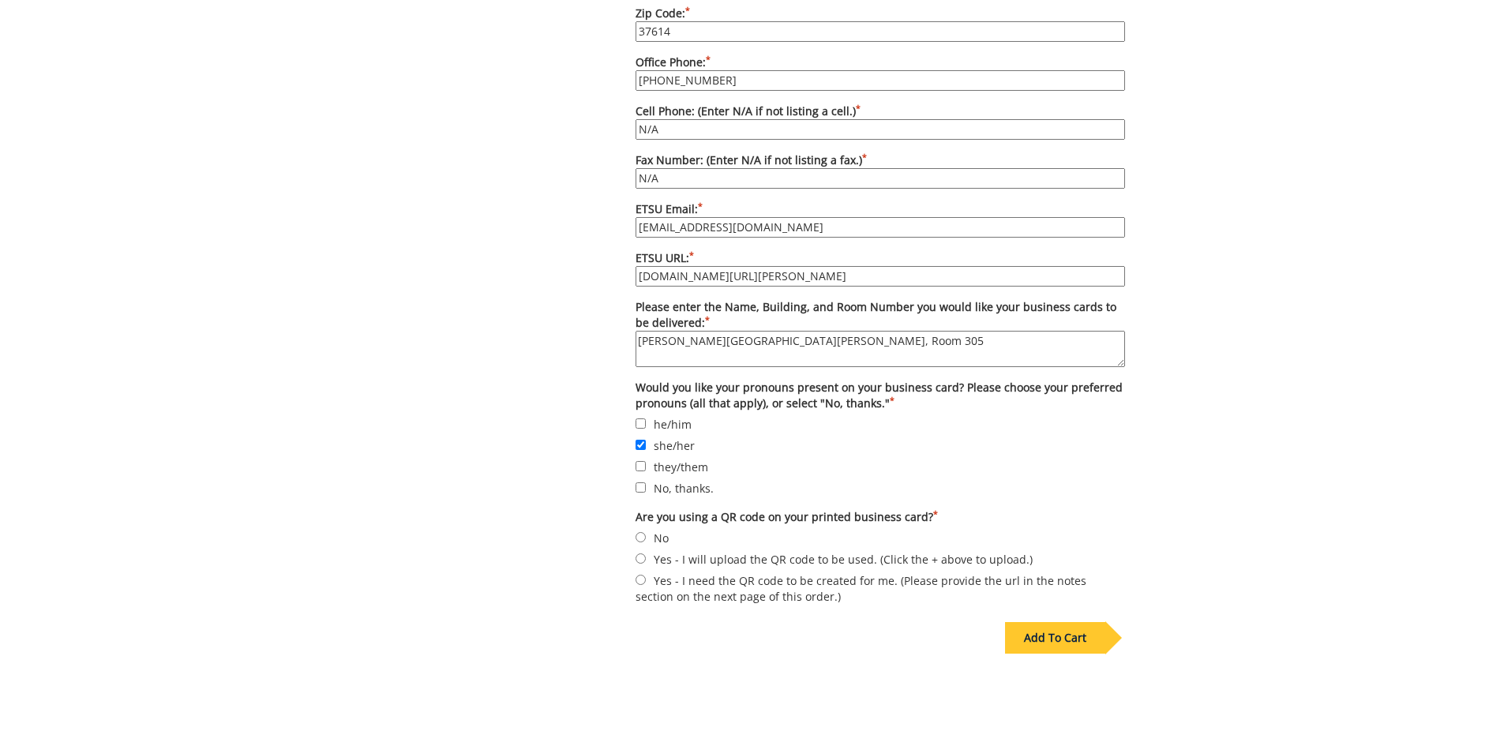
click at [643, 571] on label "Yes - I need the QR code to be created for me. (Please provide the url in the n…" at bounding box center [879, 587] width 489 height 33
click at [643, 575] on input "Yes - I need the QR code to be created for me. (Please provide the url in the n…" at bounding box center [640, 580] width 10 height 10
radio input "true"
click at [658, 530] on label "No" at bounding box center [879, 537] width 489 height 17
click at [646, 532] on input "No" at bounding box center [640, 537] width 10 height 10
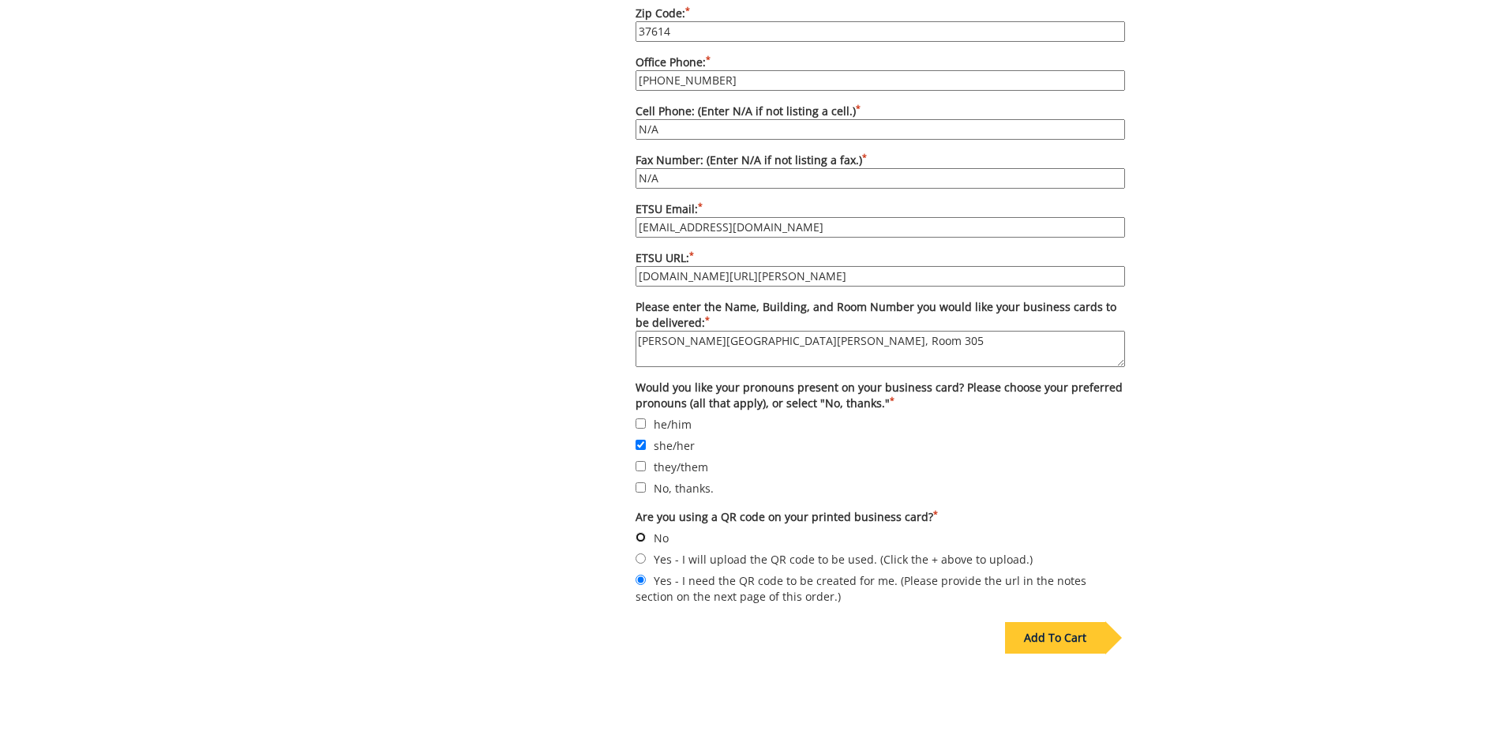
radio input "true"
click at [1067, 623] on div "Add To Cart" at bounding box center [1055, 638] width 100 height 32
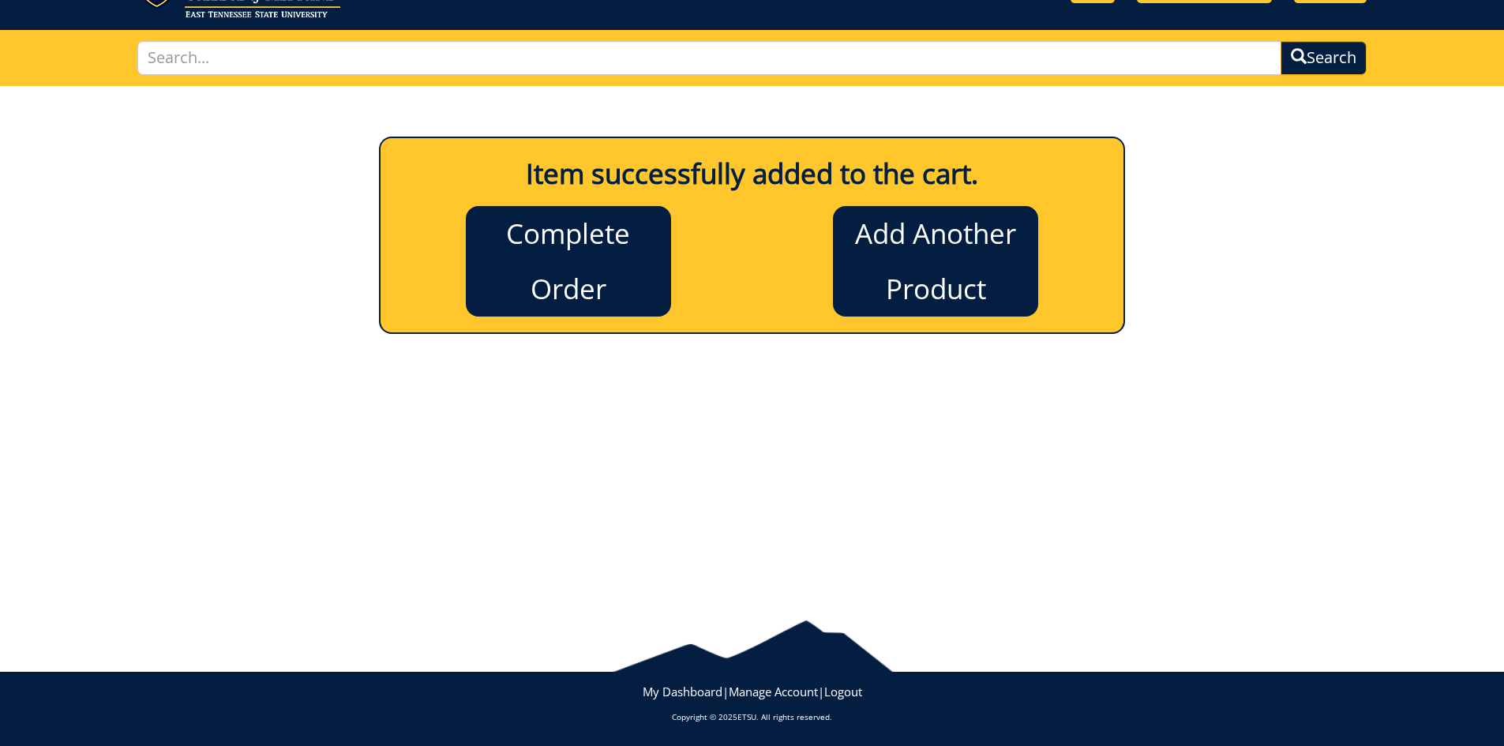
scroll to position [78, 0]
click at [583, 282] on link "Complete Order" at bounding box center [568, 261] width 205 height 111
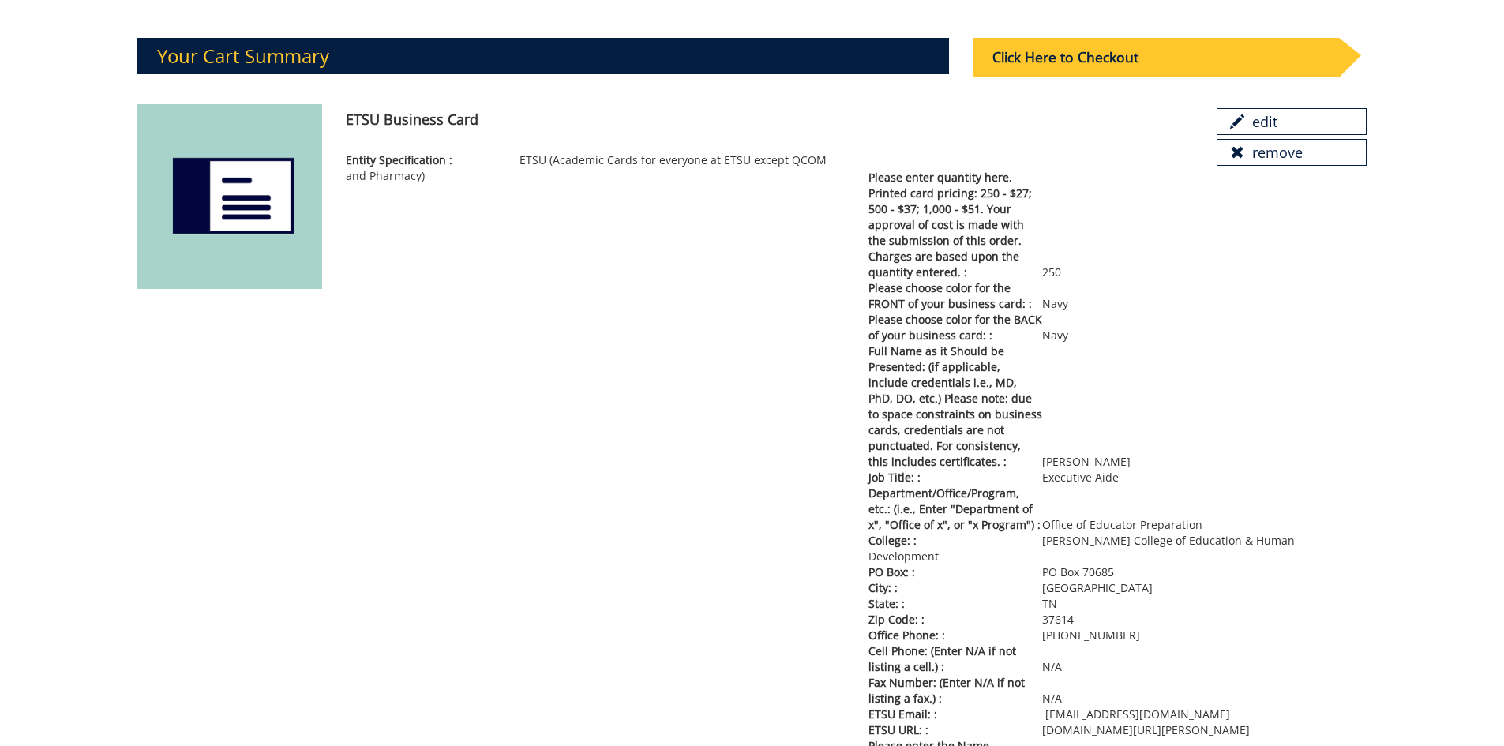
scroll to position [6, 0]
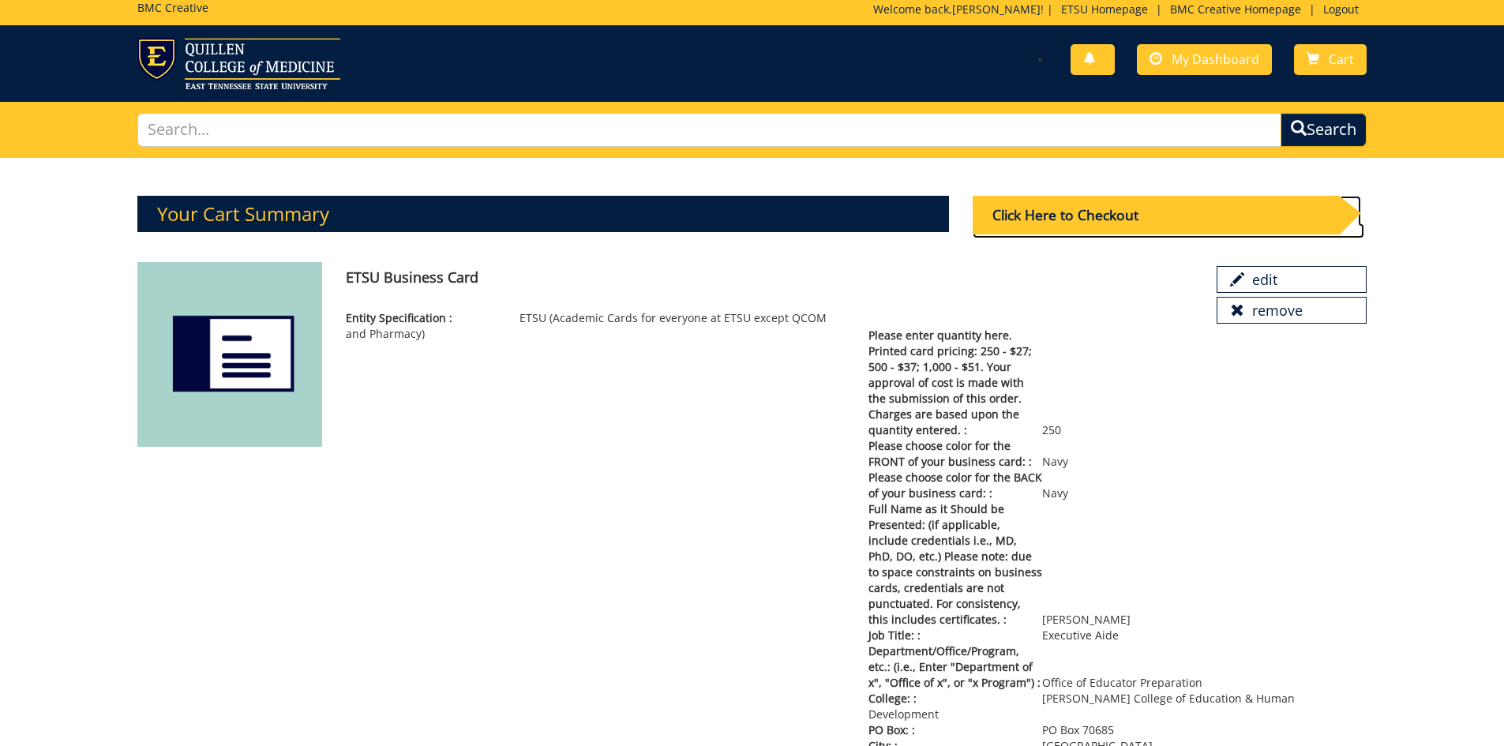
click at [1093, 221] on div "Click Here to Checkout" at bounding box center [1155, 215] width 366 height 39
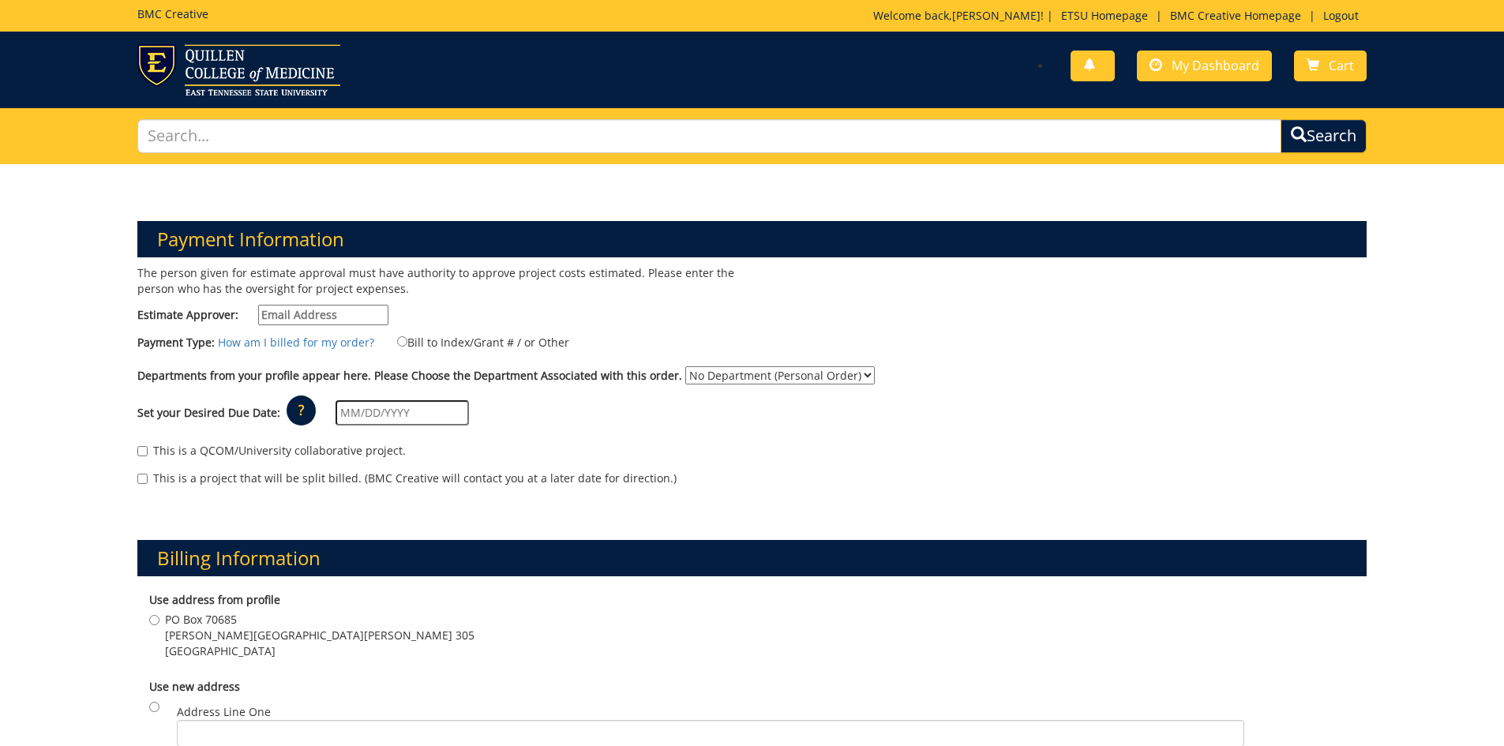
click at [339, 316] on input "Estimate Approver:" at bounding box center [323, 315] width 130 height 21
type input "d"
type input "[EMAIL_ADDRESS][DOMAIN_NAME]"
click at [397, 343] on input "Bill to Index/Grant # / or Other" at bounding box center [402, 341] width 10 height 10
radio input "true"
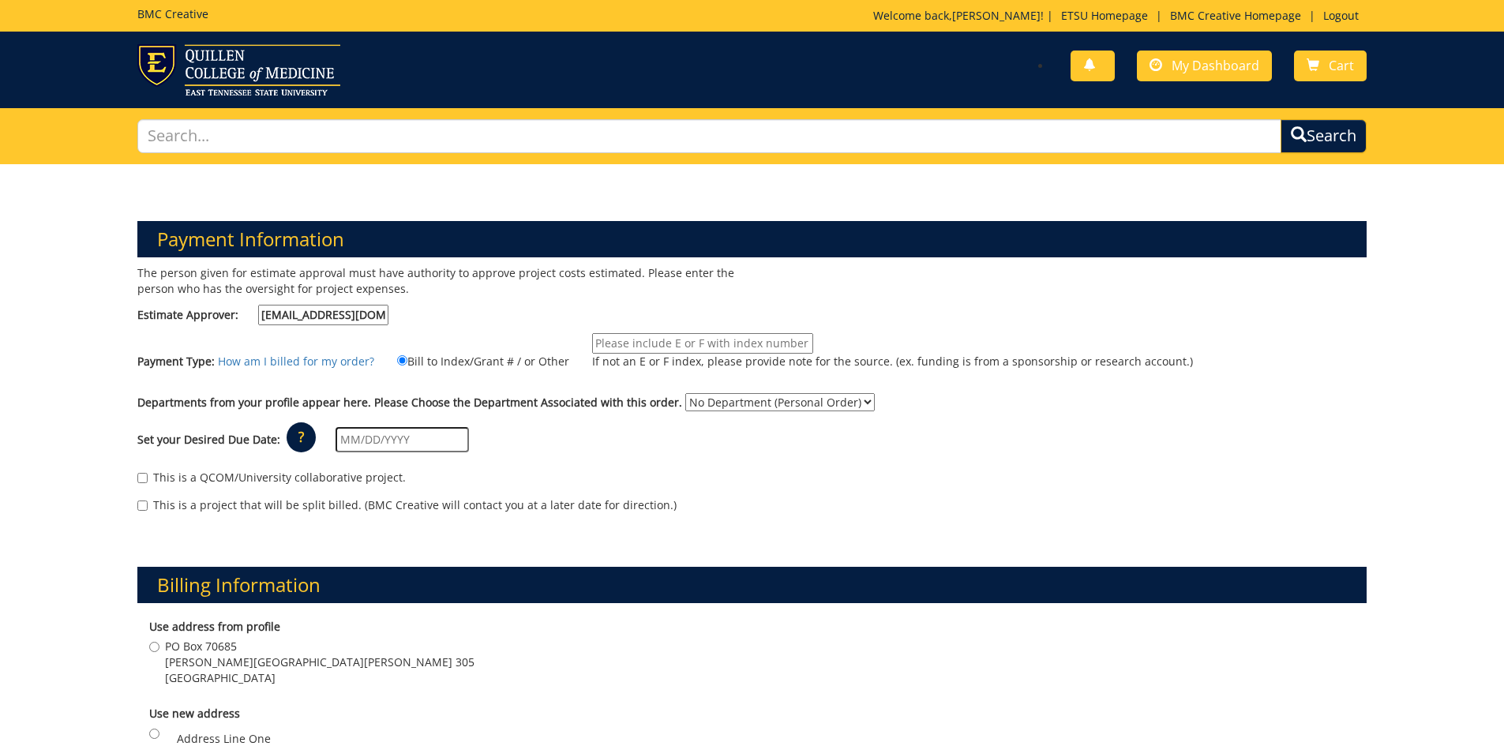
click at [637, 344] on input "If not an E or F index, please provide note for the source. (ex. funding is fro…" at bounding box center [702, 343] width 221 height 21
paste input "[DOMAIN_NAME][URL][PERSON_NAME]"
type input "[DOMAIN_NAME][URL][PERSON_NAME]"
drag, startPoint x: 654, startPoint y: 343, endPoint x: 578, endPoint y: 354, distance: 77.4
click at [578, 354] on label "etsu.edu/coe If not an E or F index, please provide note for the source. (ex. f…" at bounding box center [882, 355] width 620 height 44
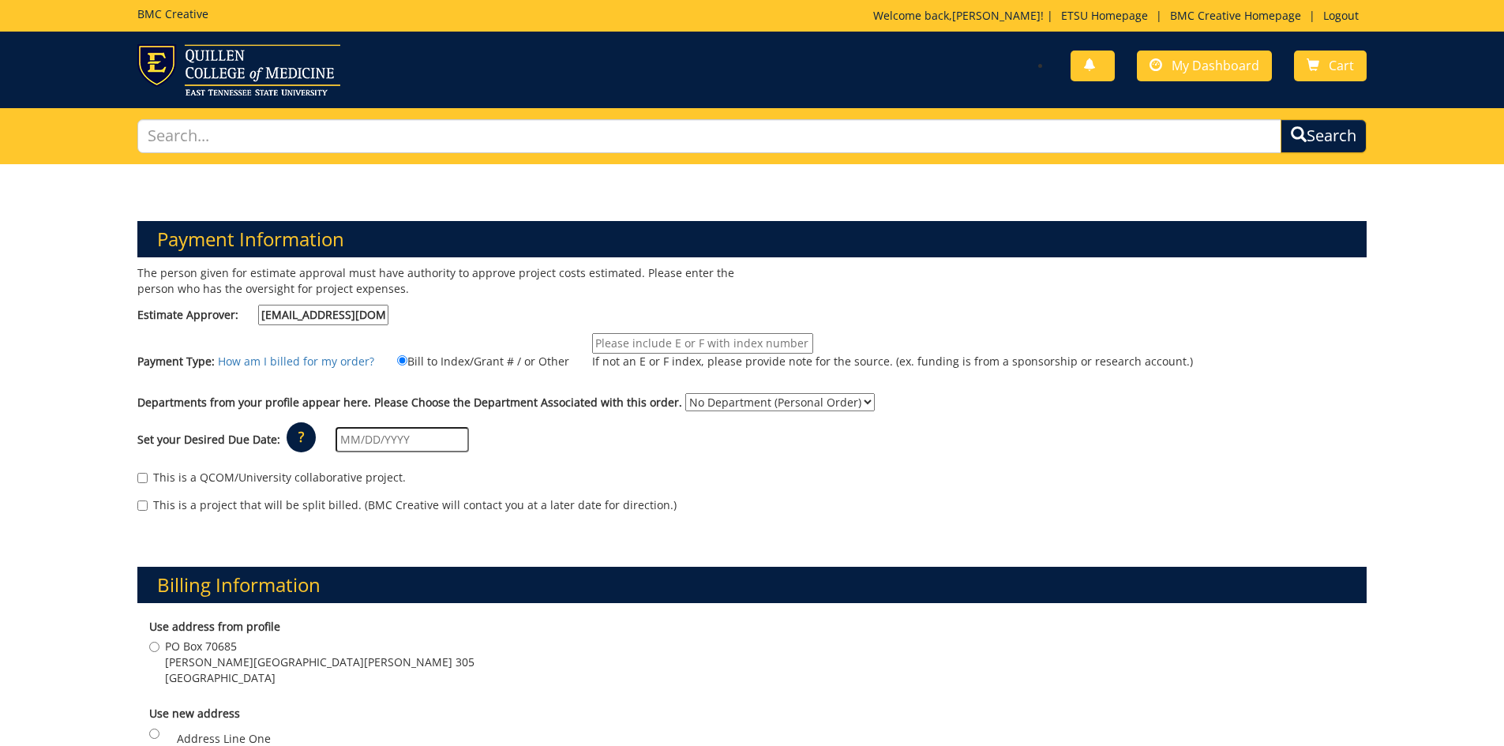
click at [613, 343] on input "If not an E or F index, please provide note for the source. (ex. funding is fro…" at bounding box center [702, 343] width 221 height 21
paste input "10-55000-100000-100-75450-350-112-999-999"
type input "10-55000-100000-100-75450-350-112-999-999"
click at [702, 402] on select "No Department (Personal Order) Claudius G Clemmer College (CLE)" at bounding box center [779, 402] width 189 height 18
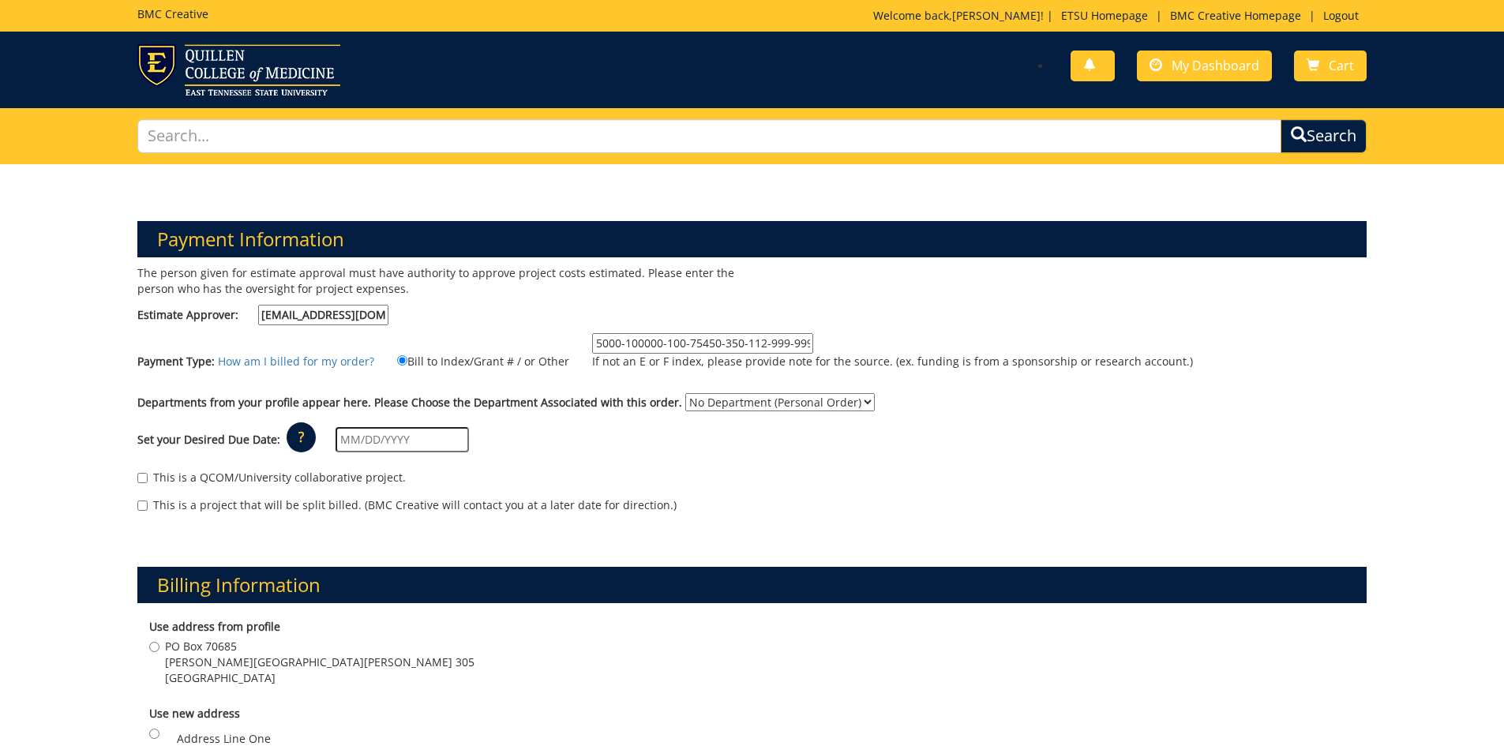
scroll to position [0, 0]
select select "63"
click at [685, 393] on select "No Department (Personal Order) Claudius G Clemmer College (CLE)" at bounding box center [779, 402] width 189 height 18
click at [380, 441] on input "text" at bounding box center [401, 439] width 133 height 25
click at [486, 467] on th "›" at bounding box center [481, 473] width 21 height 32
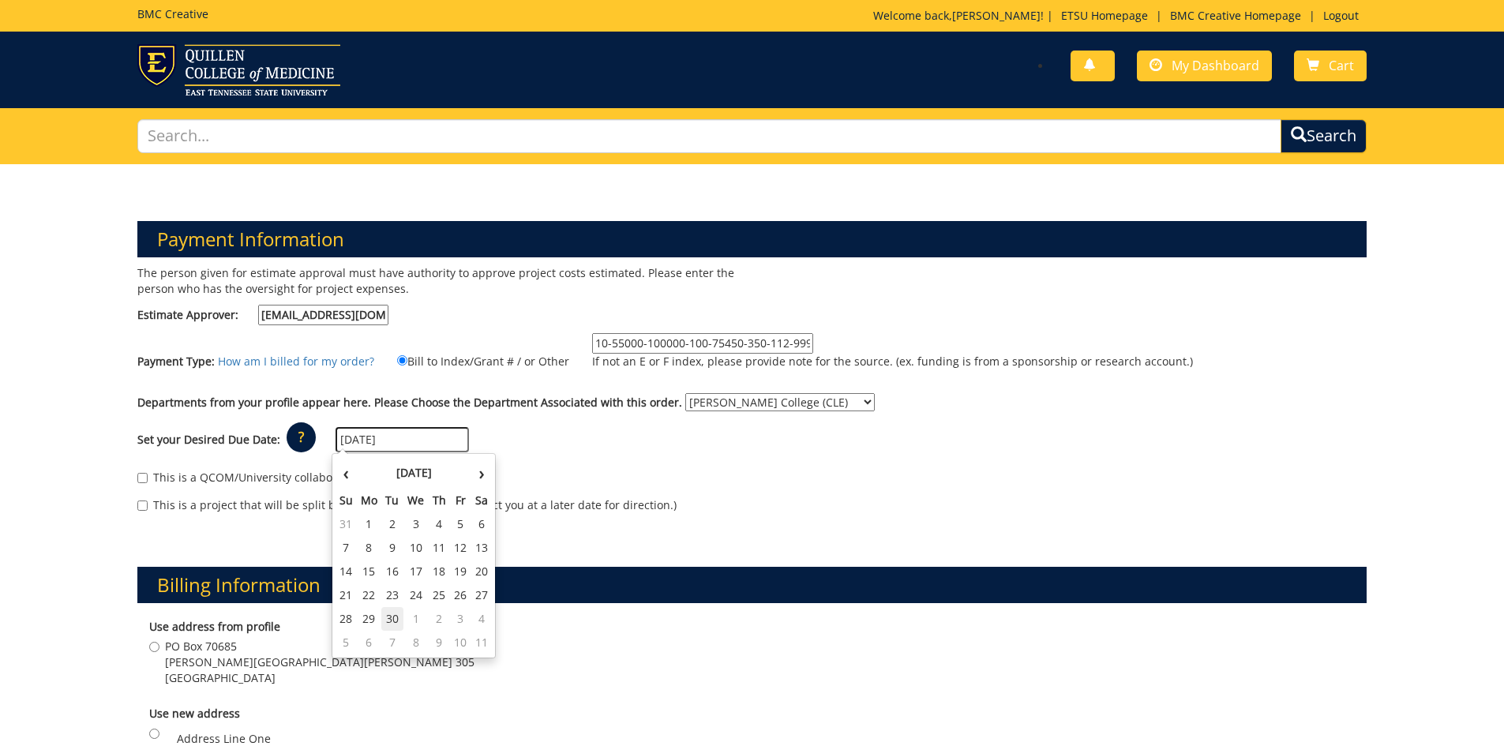
click at [397, 617] on td "30" at bounding box center [392, 619] width 22 height 24
type input "[DATE]"
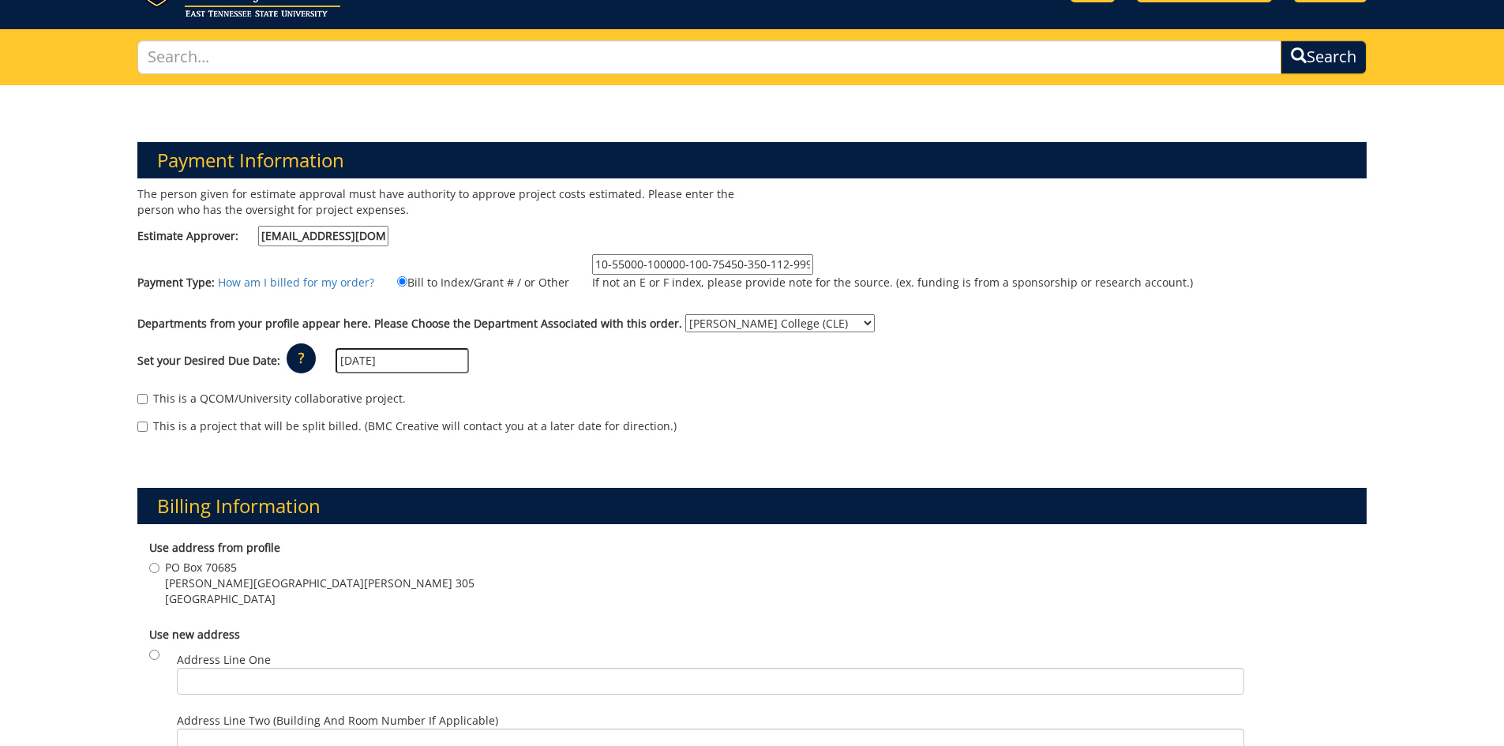
click at [150, 560] on label "PO Box 70685 Warf-Pickel Hall 305 Johnson City , TN 37601" at bounding box center [311, 583] width 325 height 47
click at [150, 563] on input "PO Box 70685 Warf-Pickel Hall 305 Johnson City , TN 37601" at bounding box center [154, 568] width 10 height 10
radio input "true"
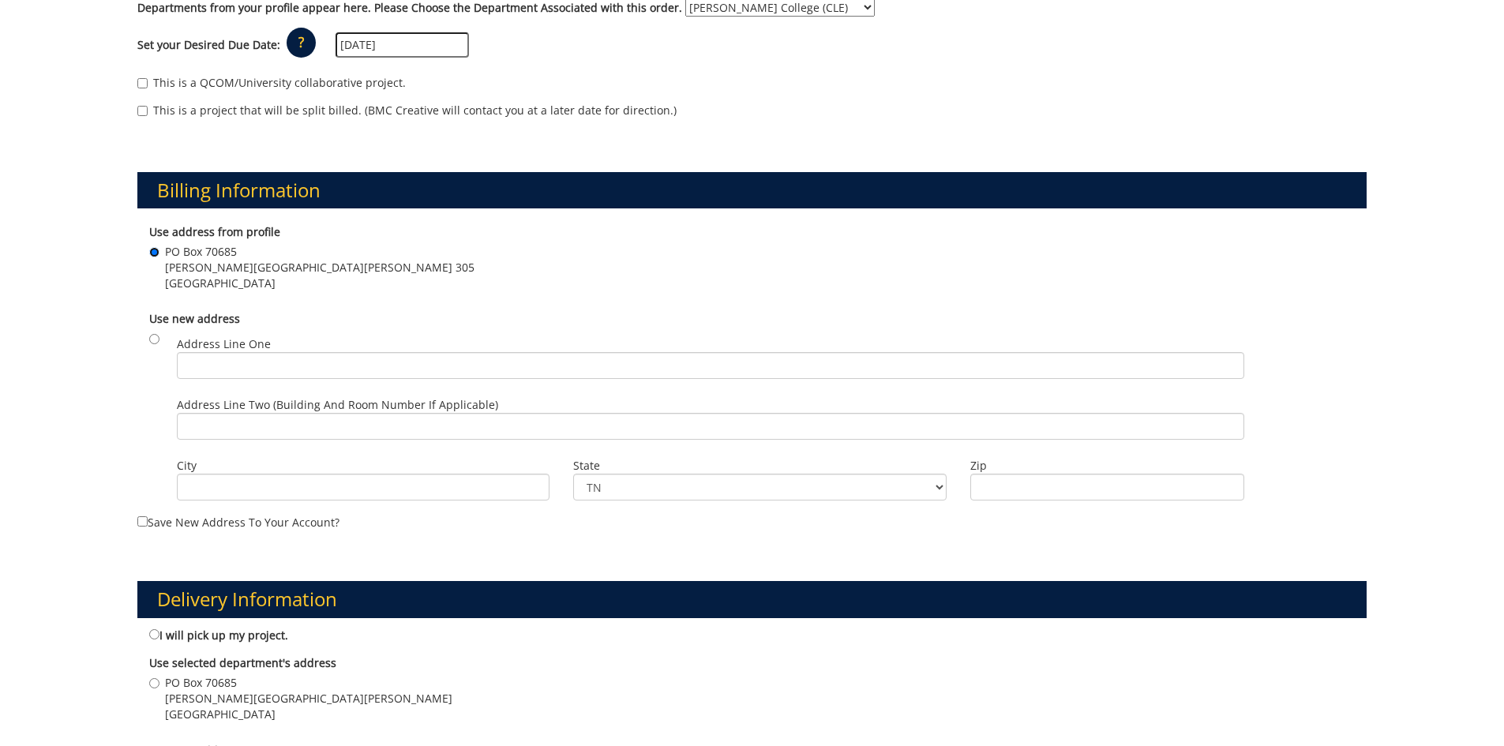
scroll to position [474, 0]
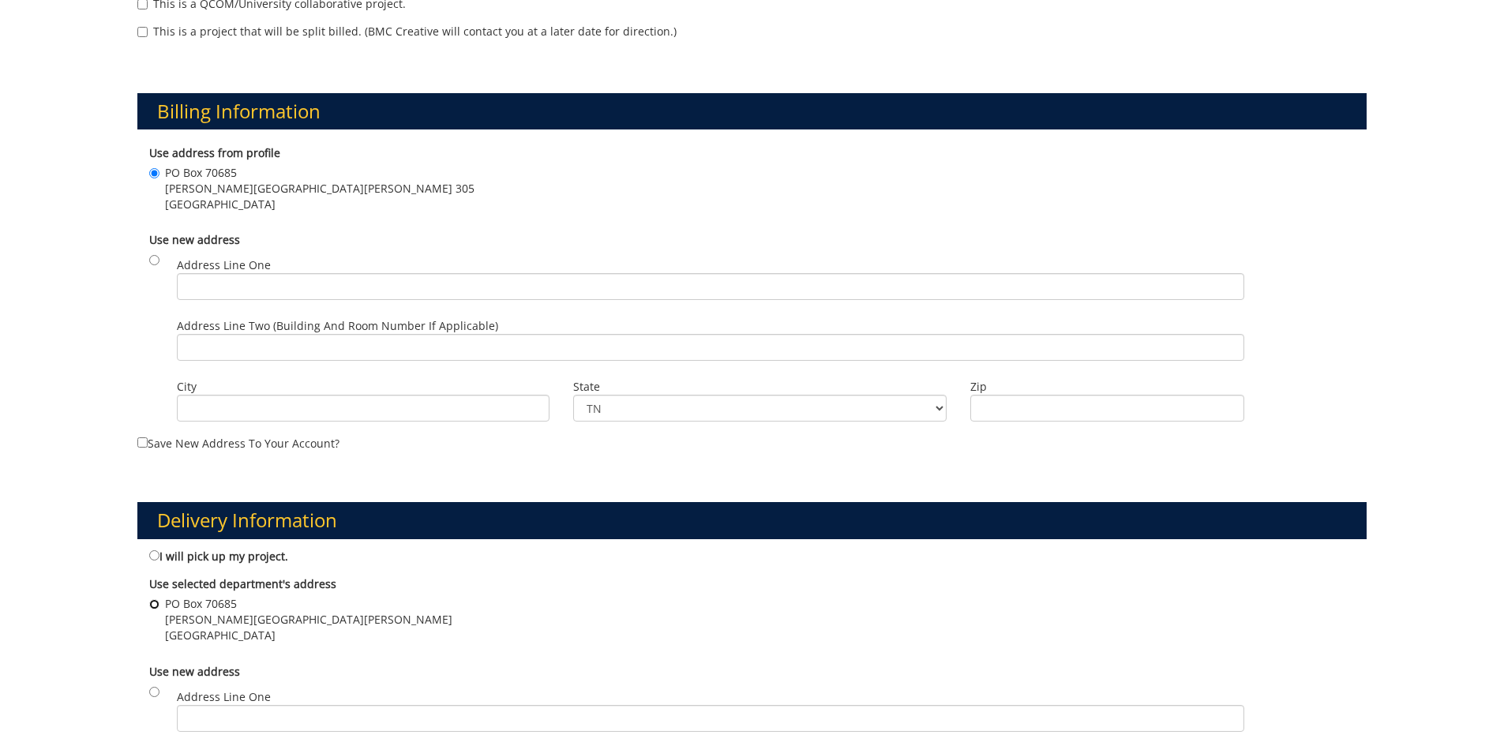
click at [157, 605] on input "PO Box 70685 Warf-Pickel Hall Johnson City , TN 37614" at bounding box center [154, 604] width 10 height 10
radio input "true"
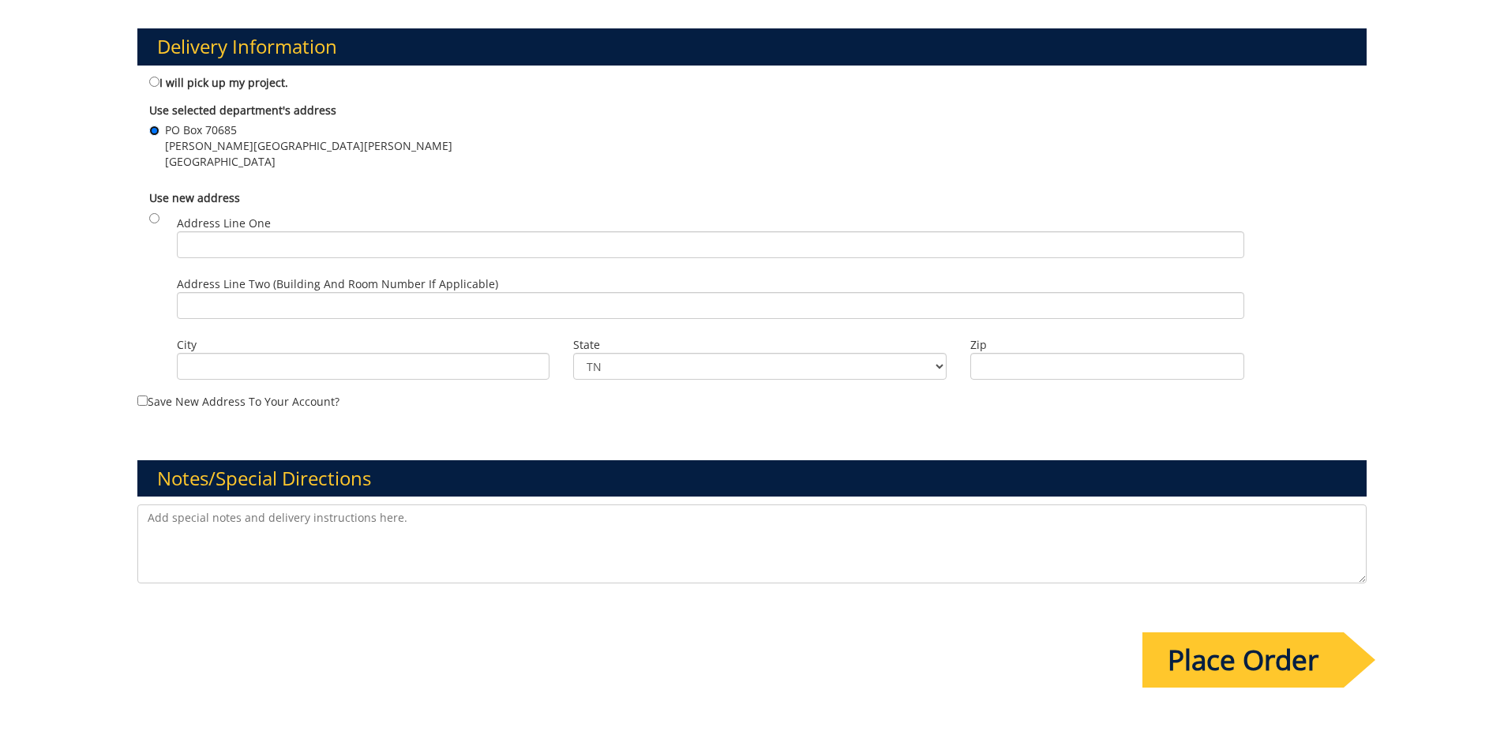
scroll to position [1105, 0]
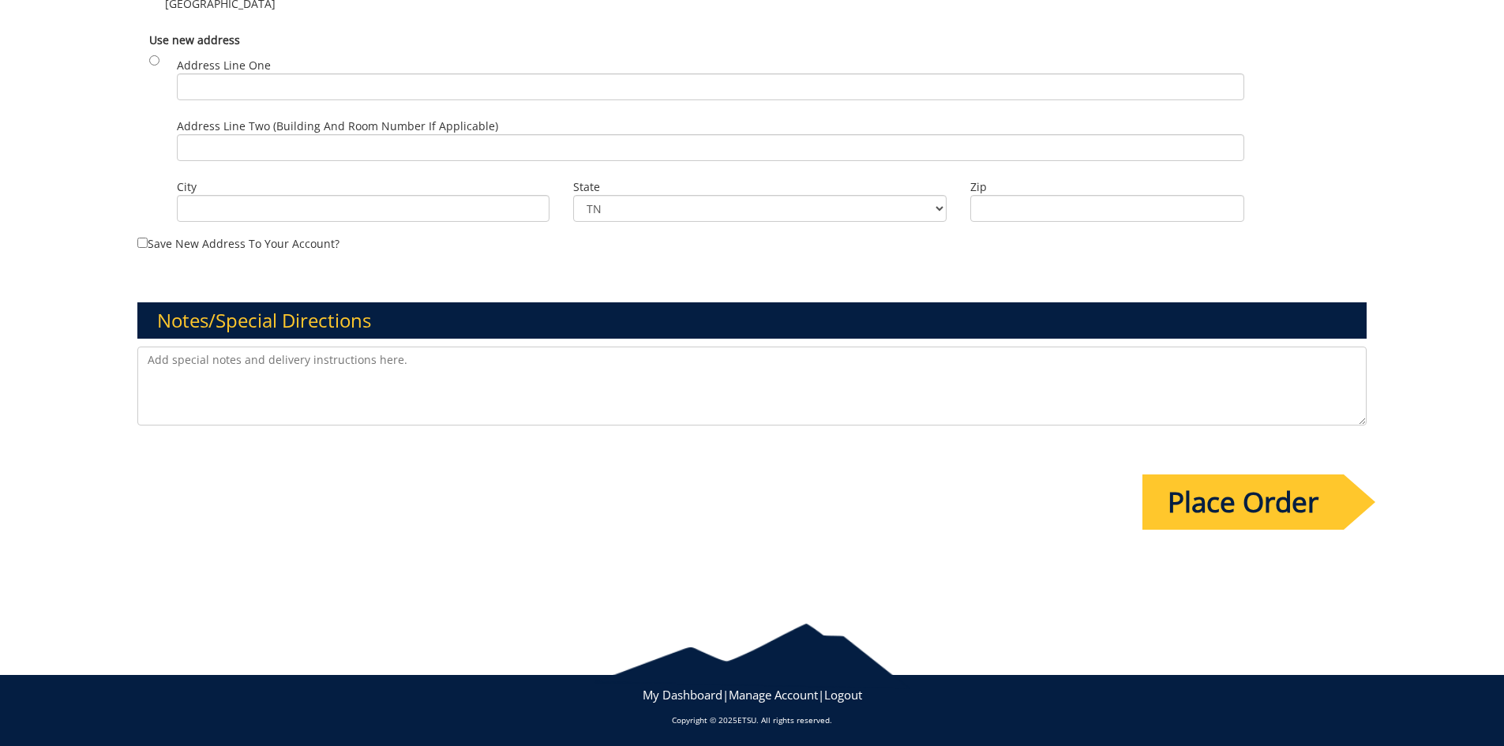
click at [1175, 500] on input "Place Order" at bounding box center [1242, 501] width 201 height 55
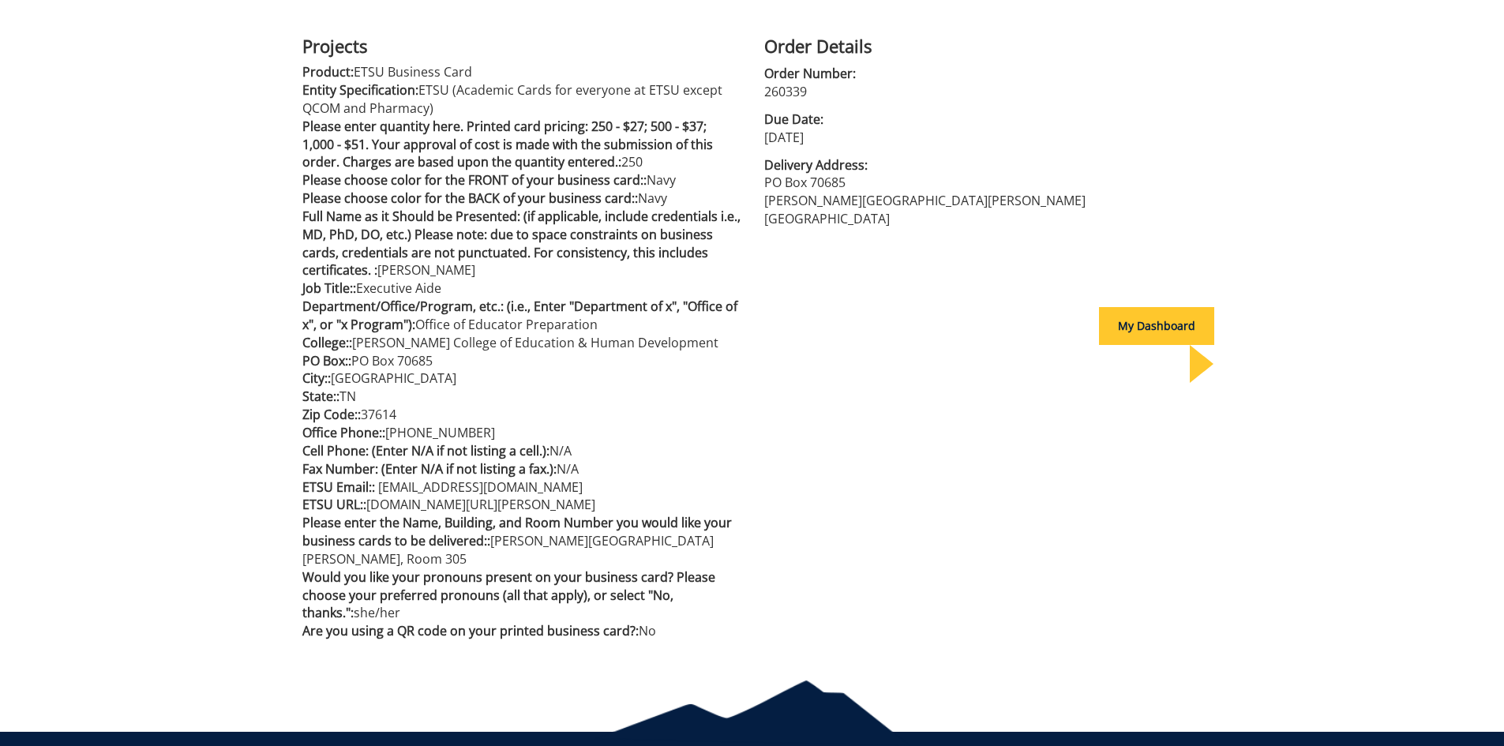
scroll to position [79, 0]
